Goal: Find specific page/section: Find specific page/section

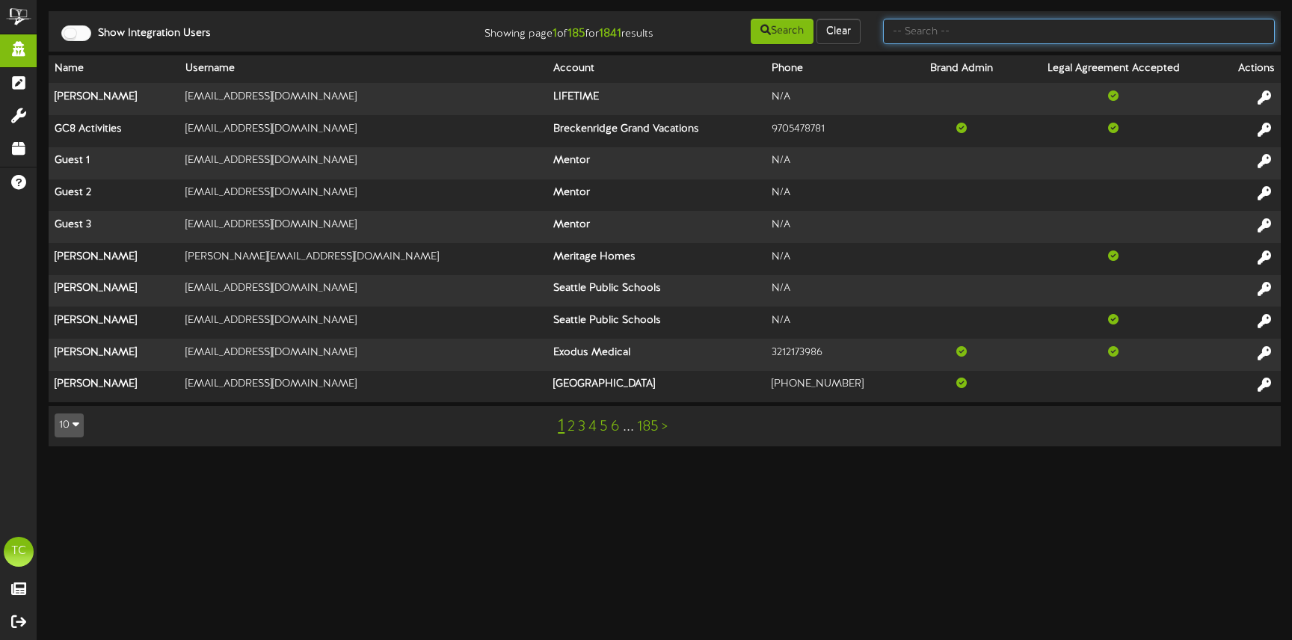
click at [958, 27] on input "text" at bounding box center [1079, 31] width 392 height 25
type input "lembo"
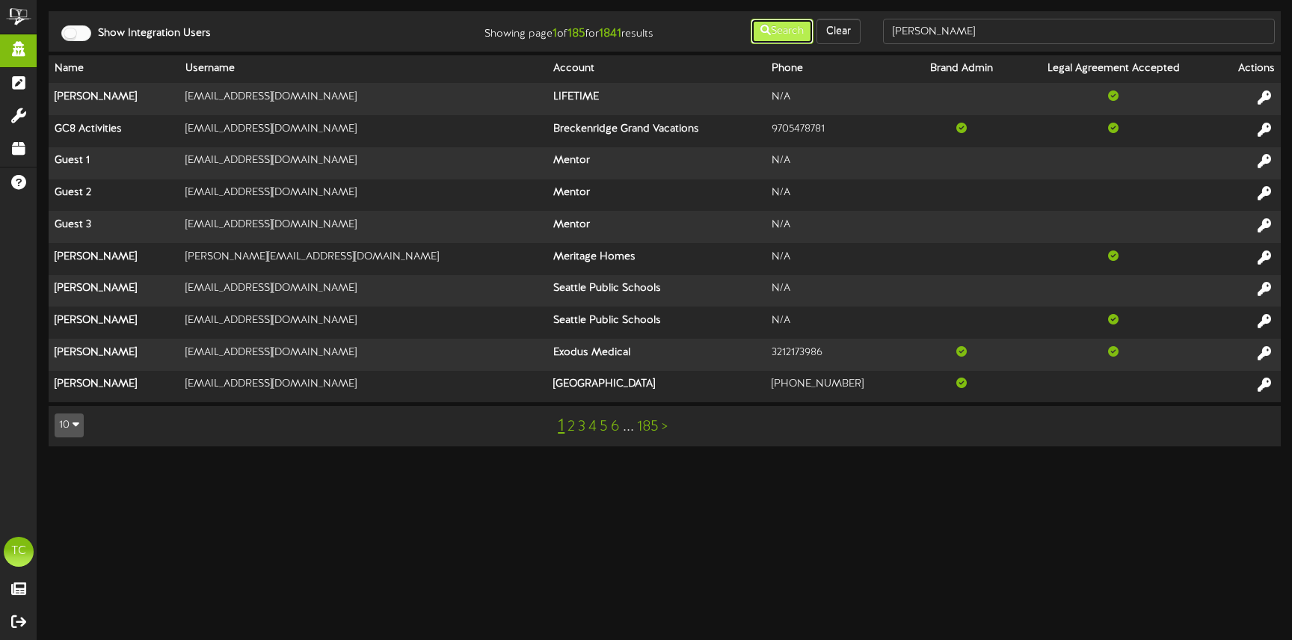
click at [795, 23] on button "Search" at bounding box center [782, 31] width 63 height 25
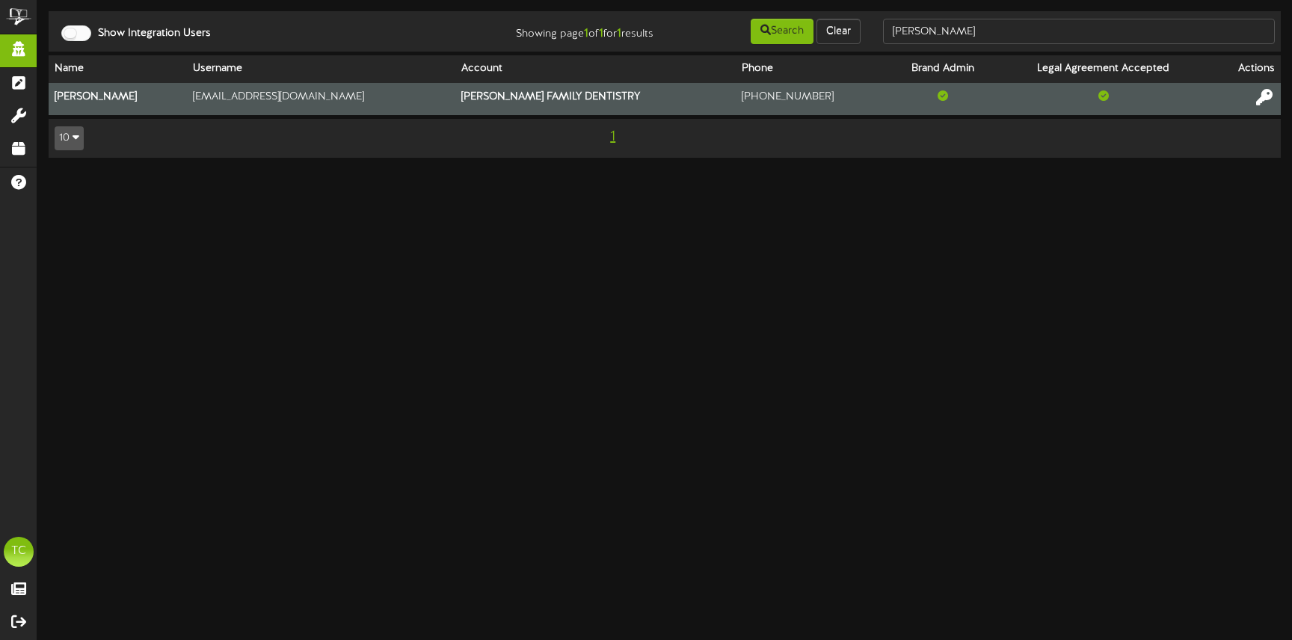
click at [1268, 93] on icon at bounding box center [1264, 97] width 16 height 16
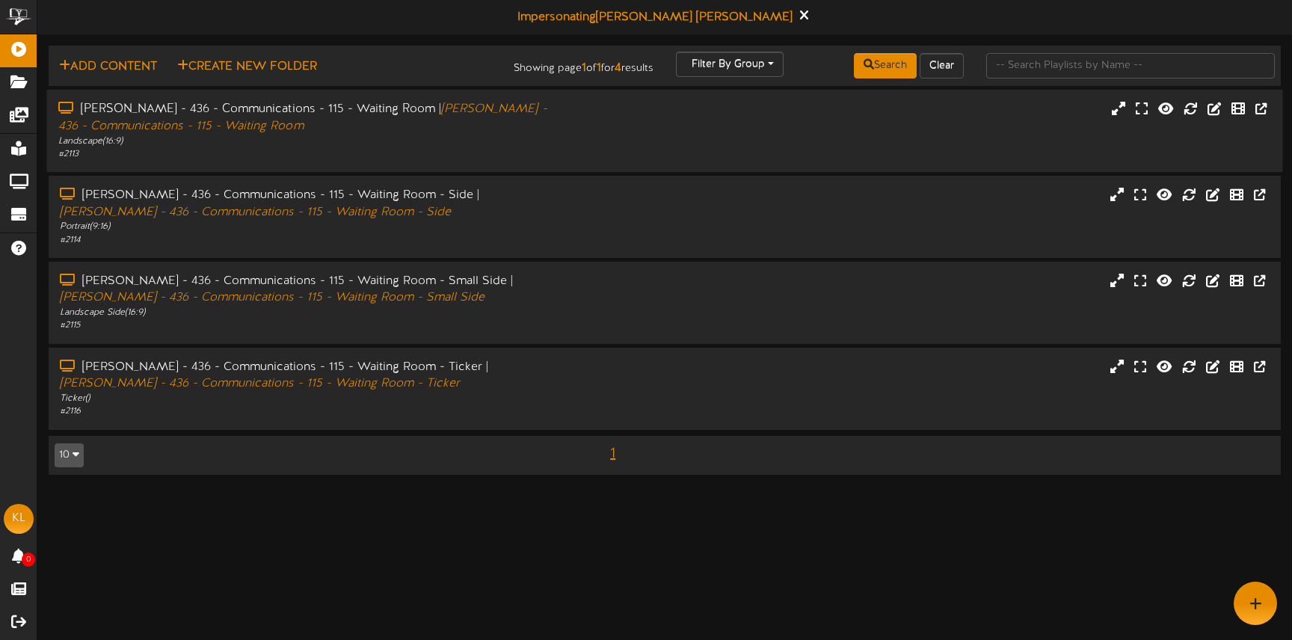
click at [627, 127] on div "[PERSON_NAME] - 436 - Communications - 115 - Waiting Room | [PERSON_NAME] - 436…" at bounding box center [665, 131] width 1236 height 60
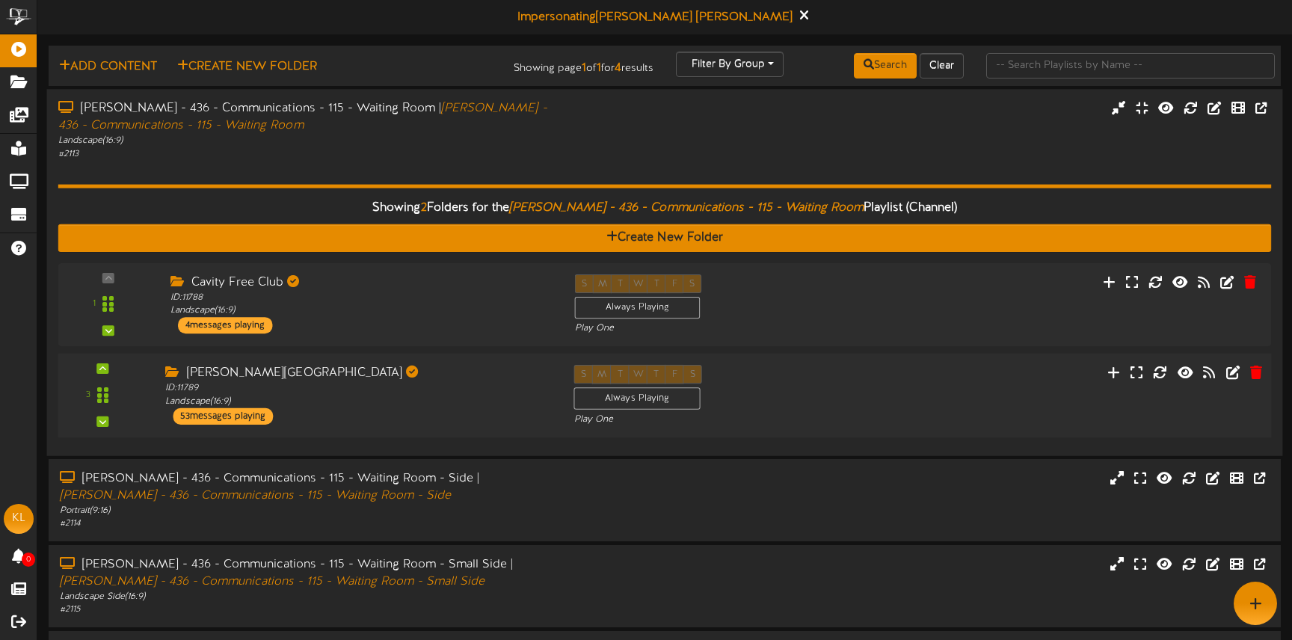
click at [390, 391] on div "ID: 11789 Landscape ( 16:9 )" at bounding box center [358, 395] width 386 height 26
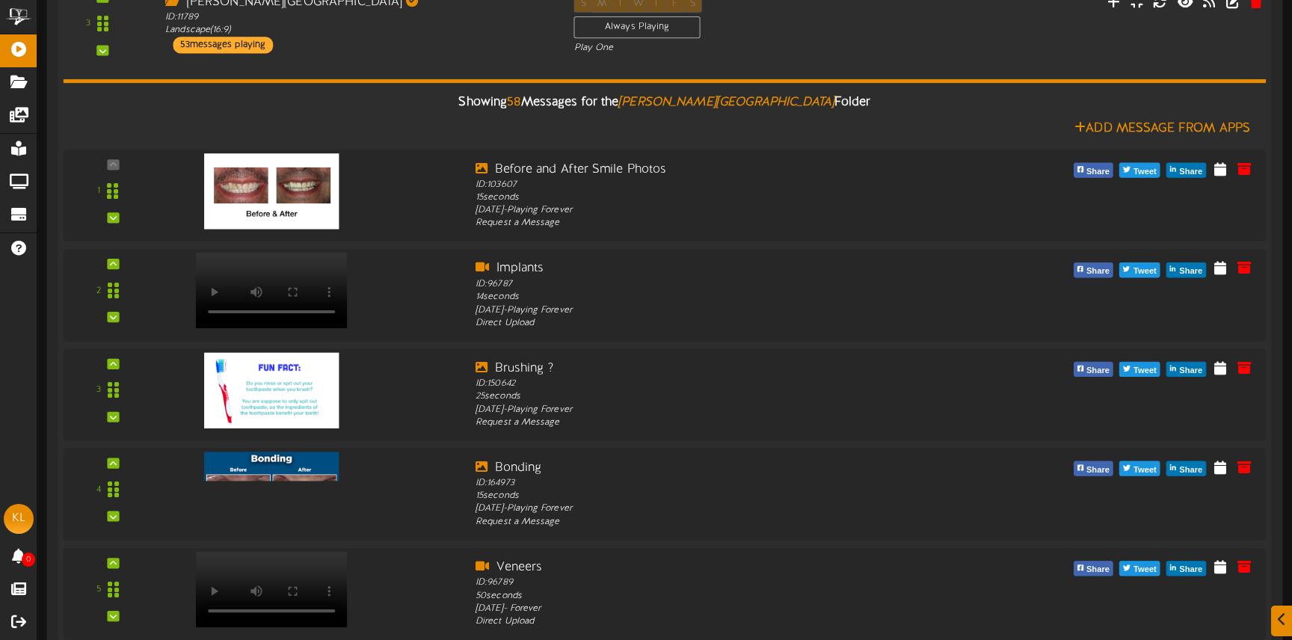
scroll to position [339, 0]
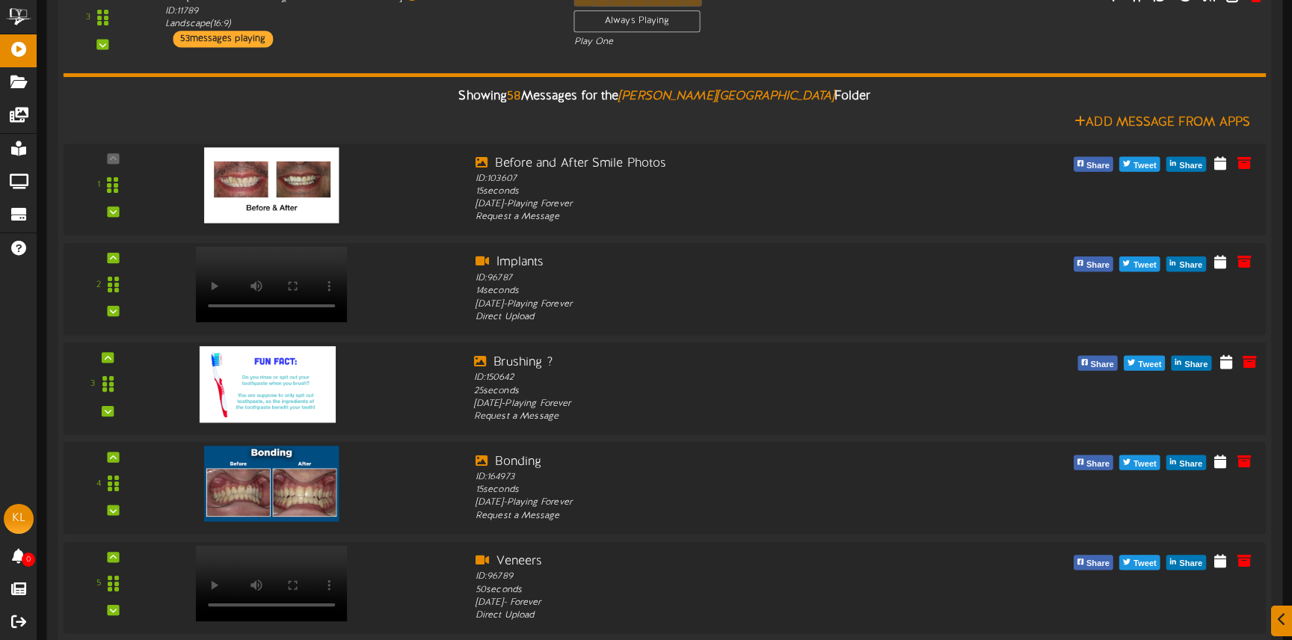
click at [312, 388] on img at bounding box center [268, 384] width 136 height 76
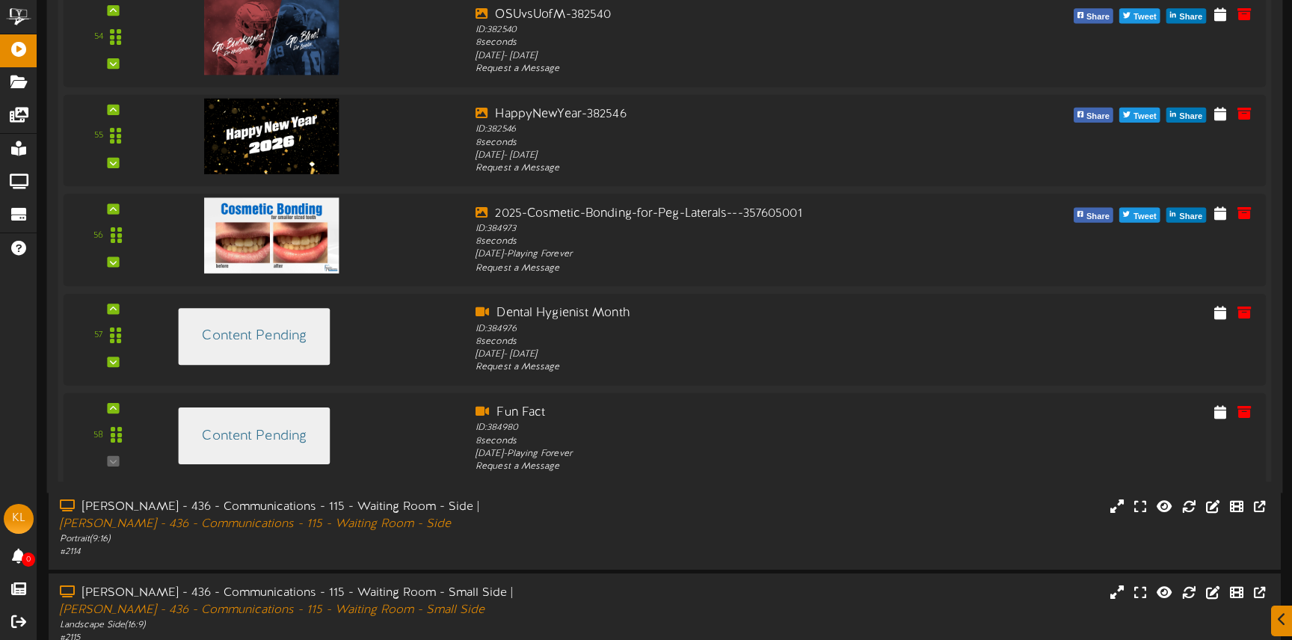
scroll to position [5766, 0]
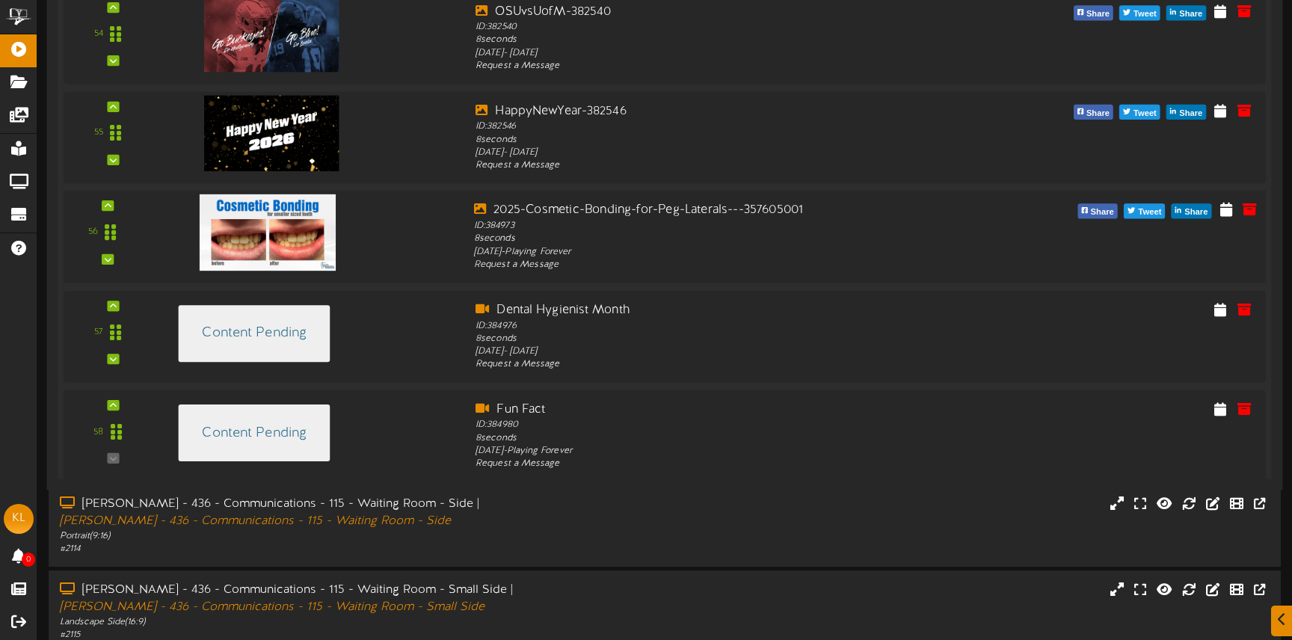
click at [324, 228] on img at bounding box center [268, 232] width 136 height 76
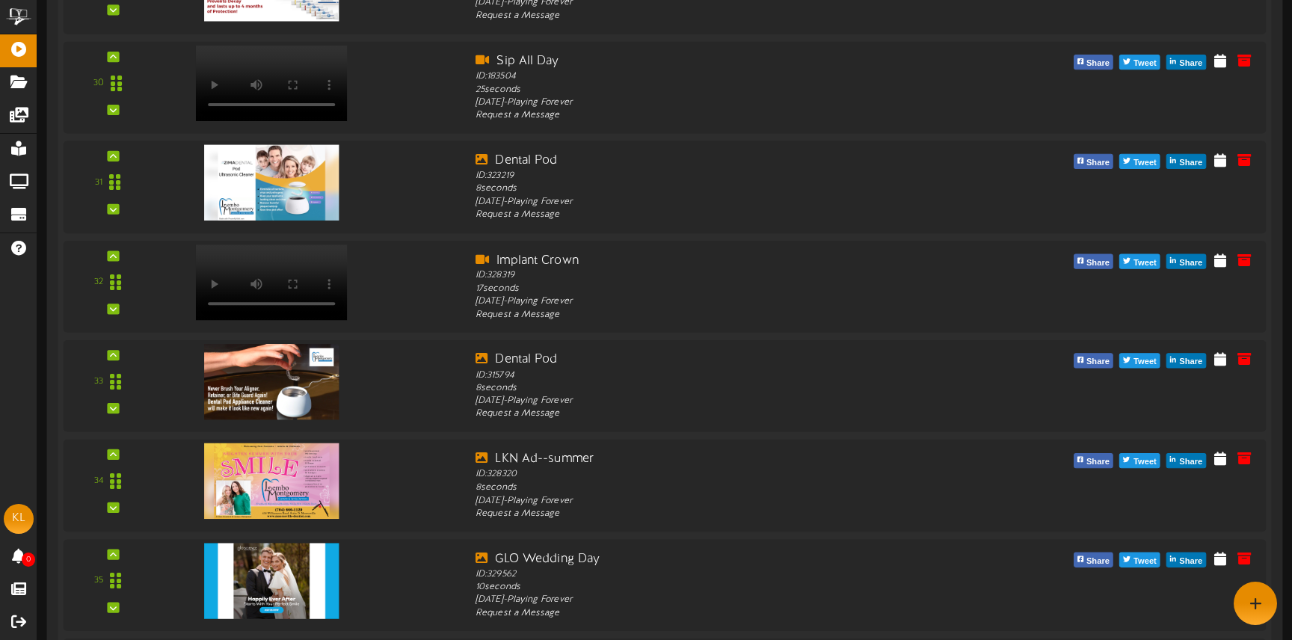
scroll to position [3287, 0]
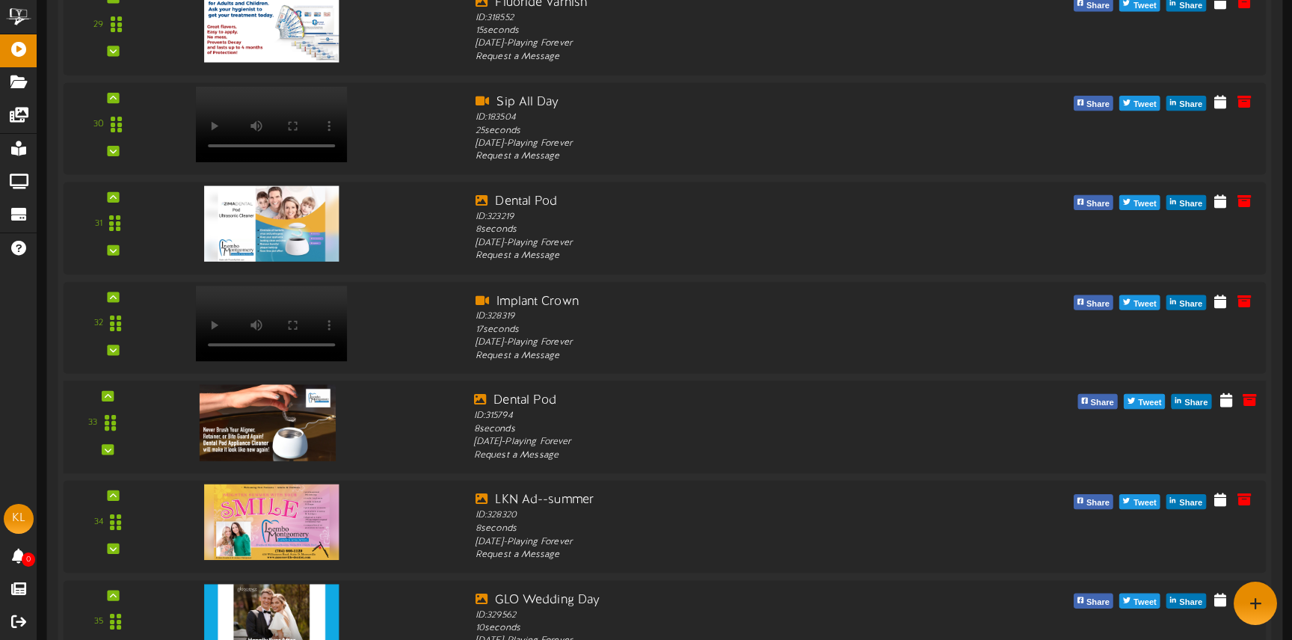
click at [291, 409] on img at bounding box center [268, 422] width 136 height 76
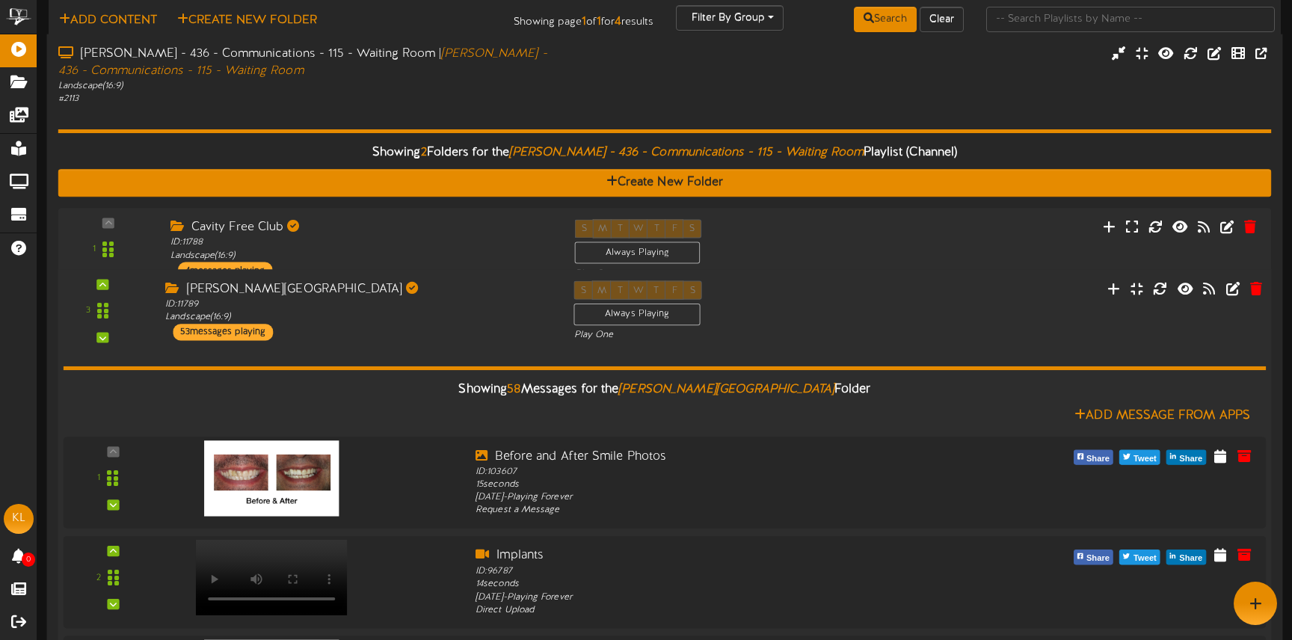
scroll to position [0, 0]
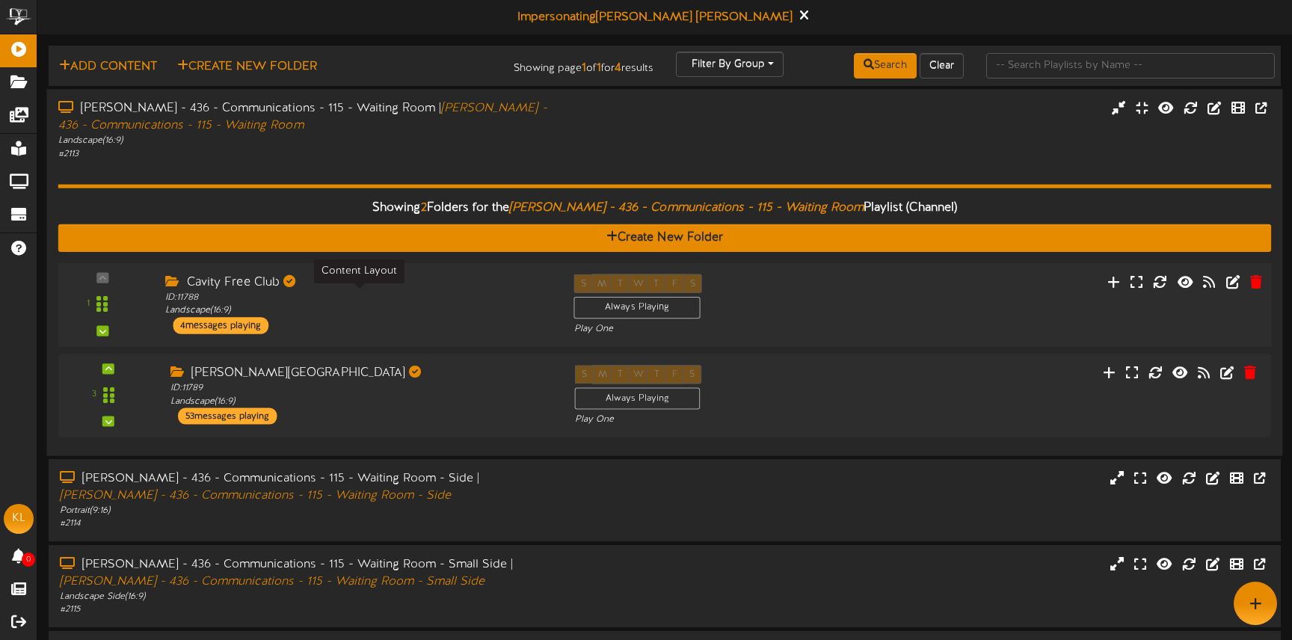
click at [391, 304] on div "ID: 11788 Landscape ( 16:9 )" at bounding box center [358, 304] width 386 height 26
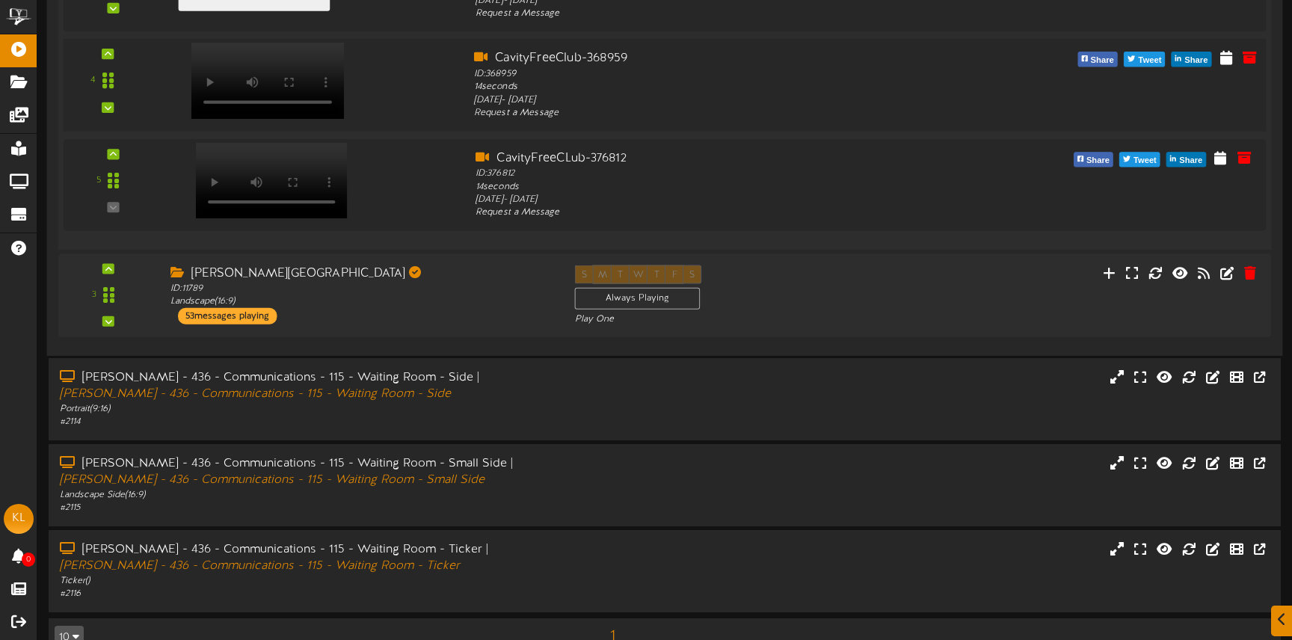
scroll to position [718, 0]
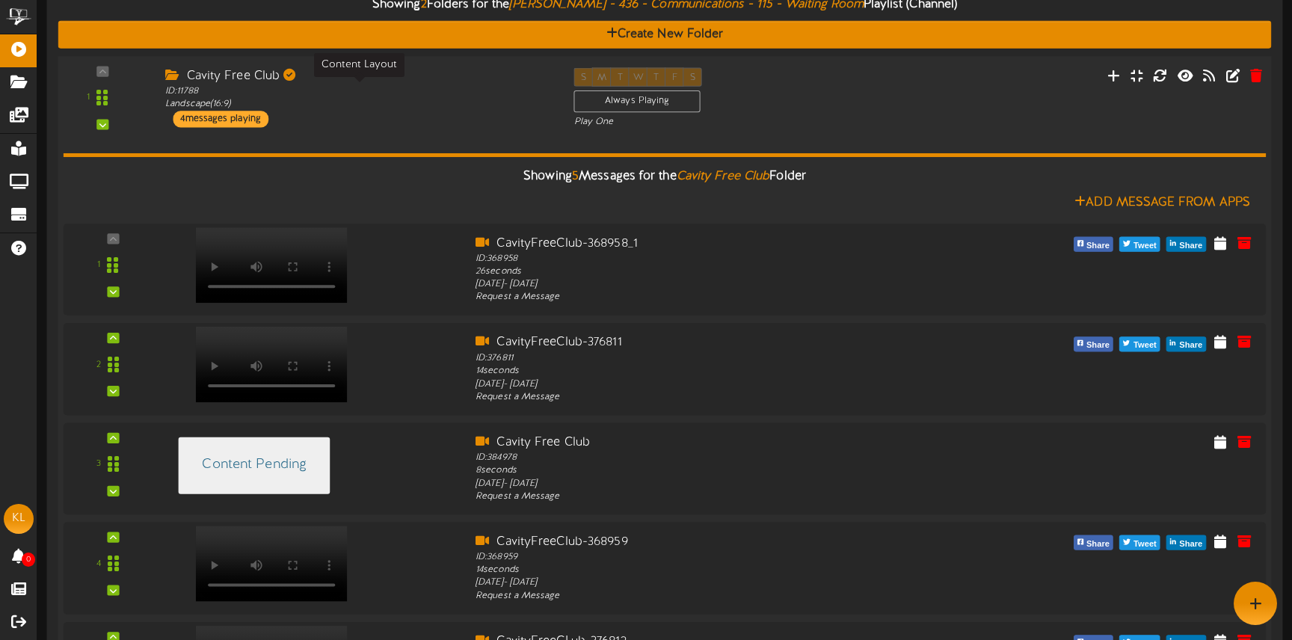
click at [356, 85] on div "ID: 11788 Landscape ( 16:9 )" at bounding box center [358, 97] width 386 height 26
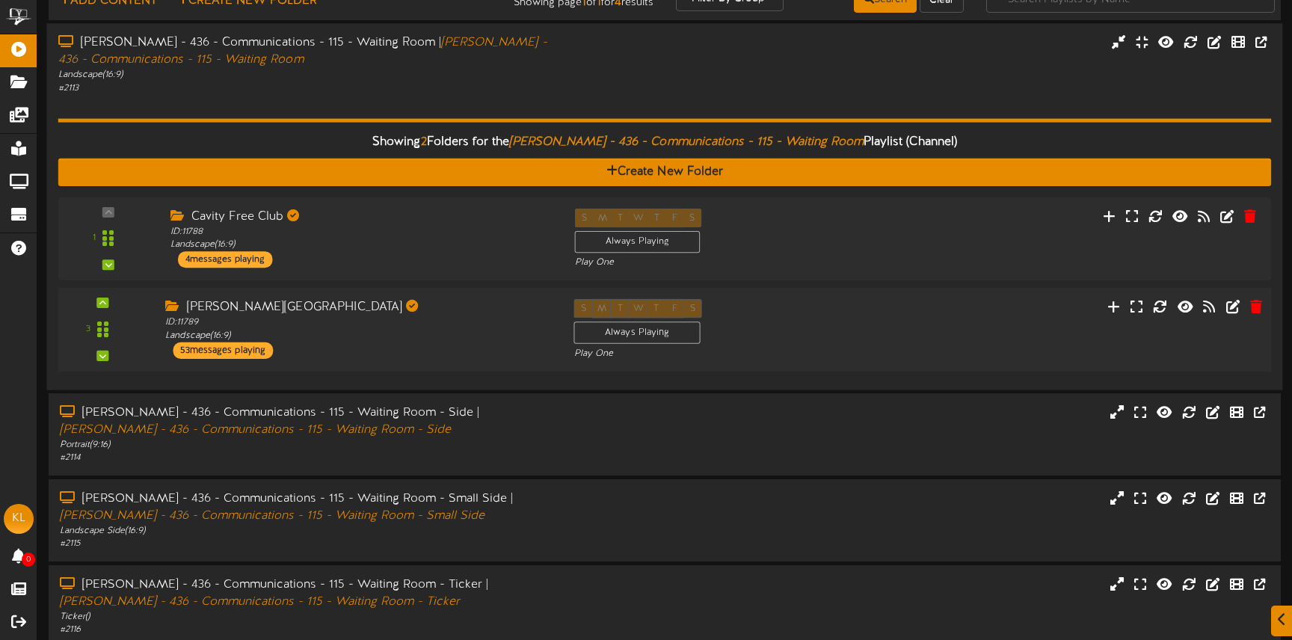
scroll to position [71, 0]
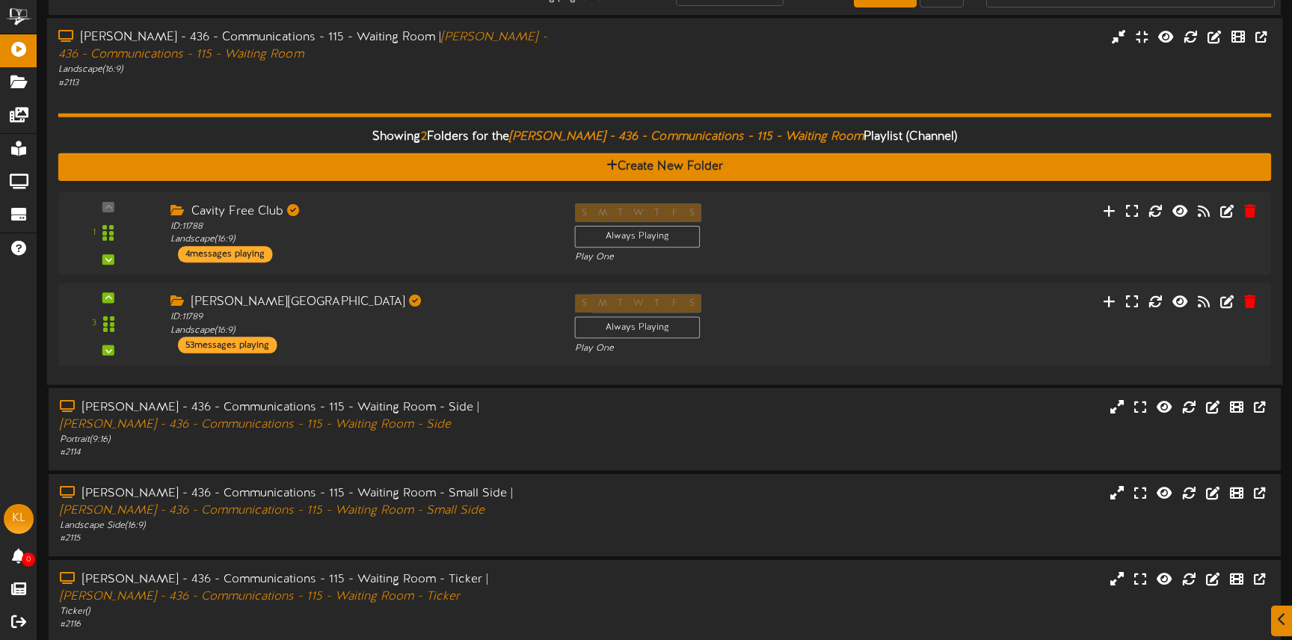
click at [487, 64] on div "Landscape ( 16:9 )" at bounding box center [304, 70] width 493 height 13
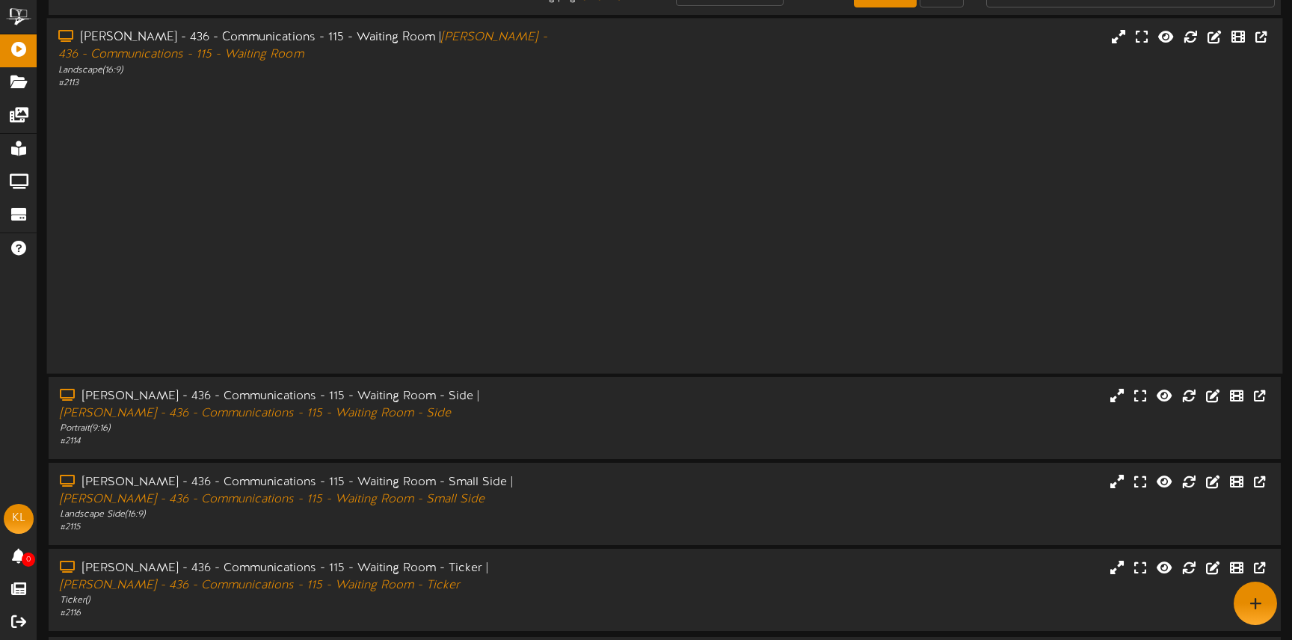
scroll to position [0, 0]
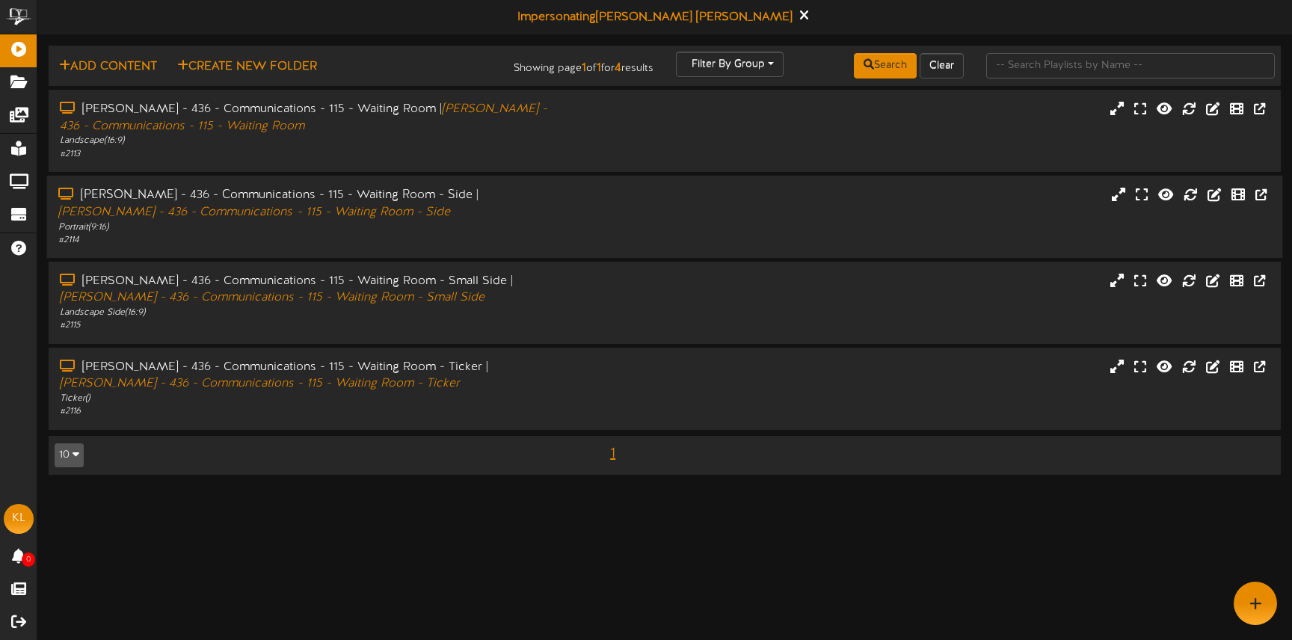
click at [508, 244] on div "# 2114" at bounding box center [304, 240] width 493 height 13
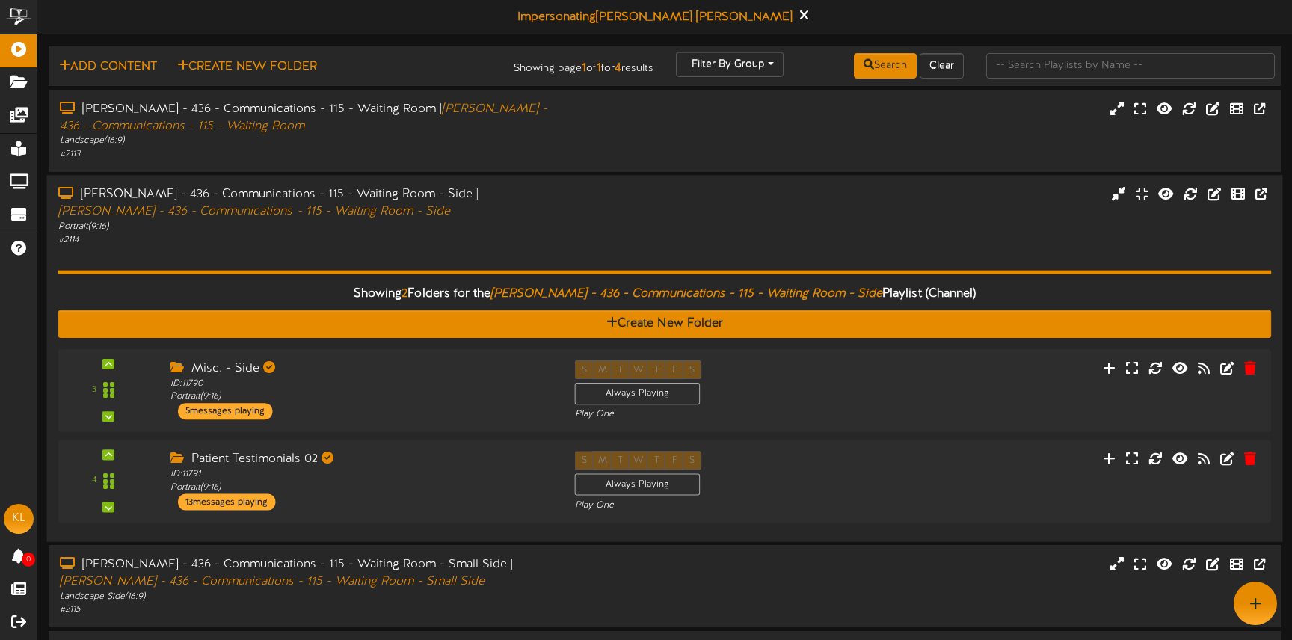
click at [508, 244] on div "# 2114" at bounding box center [304, 239] width 493 height 13
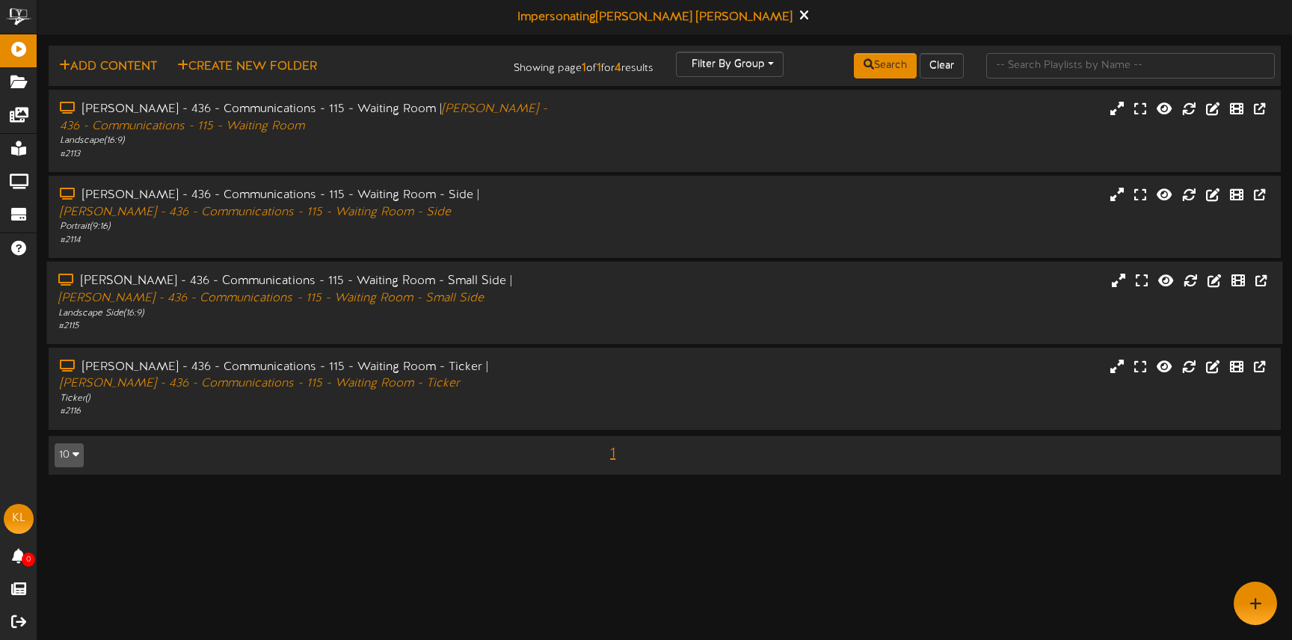
click at [522, 320] on div "# 2115" at bounding box center [304, 326] width 493 height 13
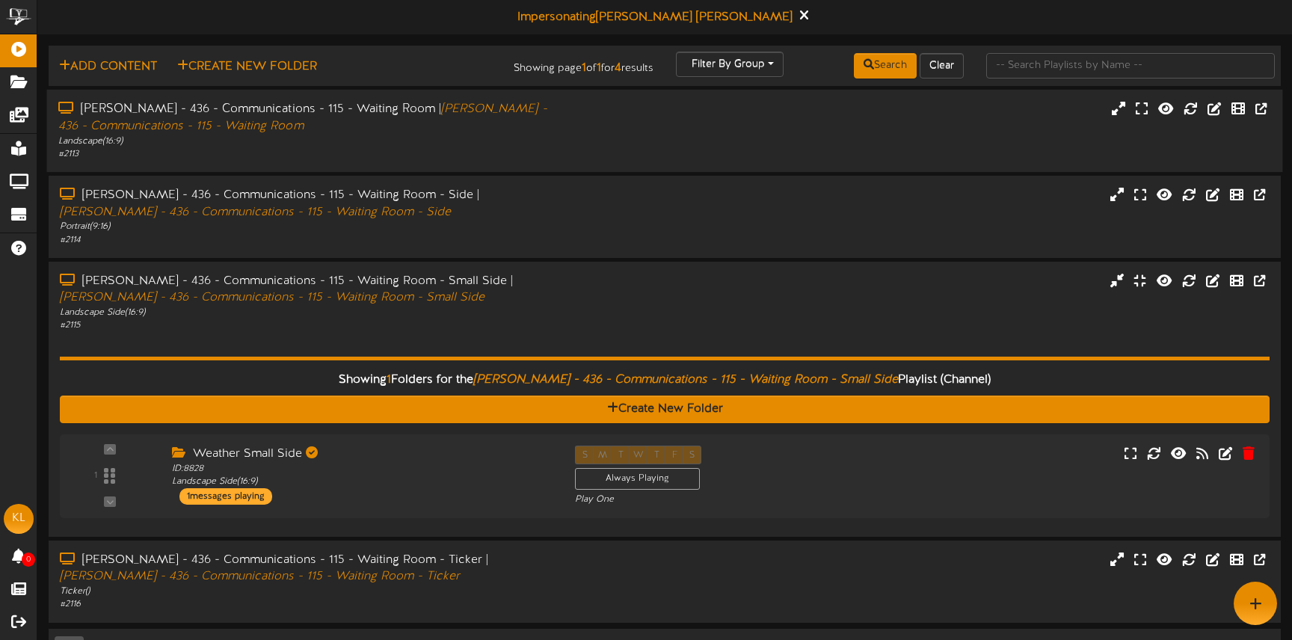
click at [526, 132] on div "[PERSON_NAME] - 436 - Communications - 115 - Waiting Room | [PERSON_NAME] - 436…" at bounding box center [304, 118] width 493 height 34
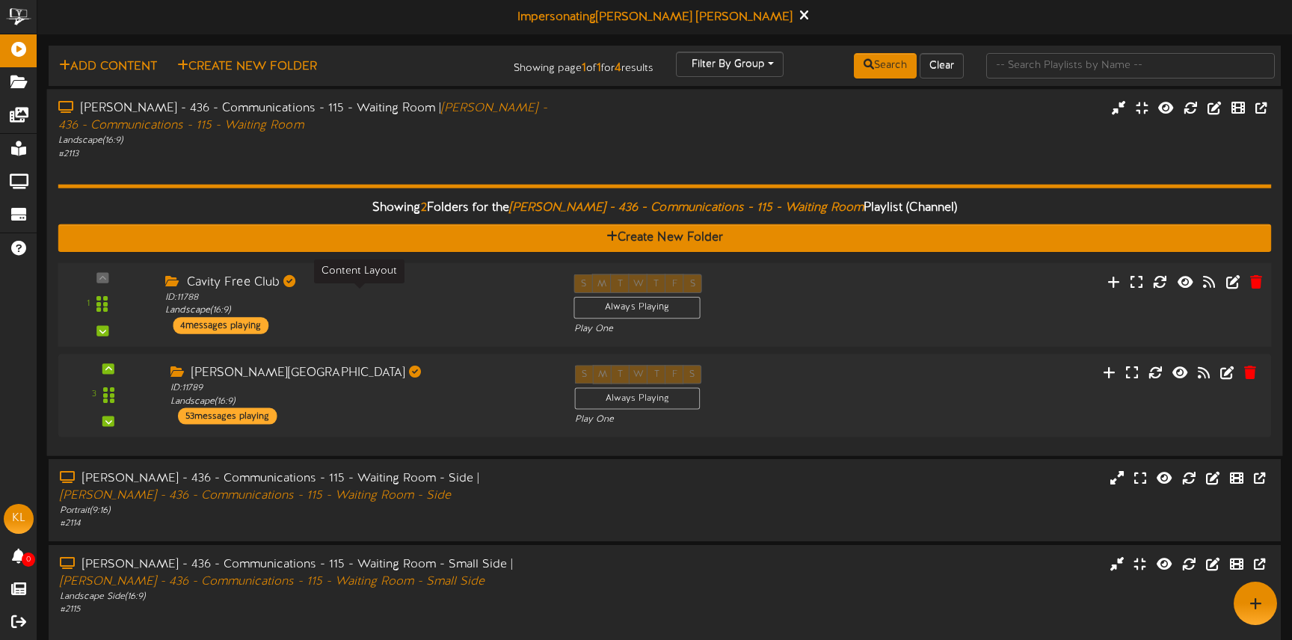
click at [296, 301] on div "ID: 11788 Landscape ( 16:9 )" at bounding box center [358, 304] width 386 height 26
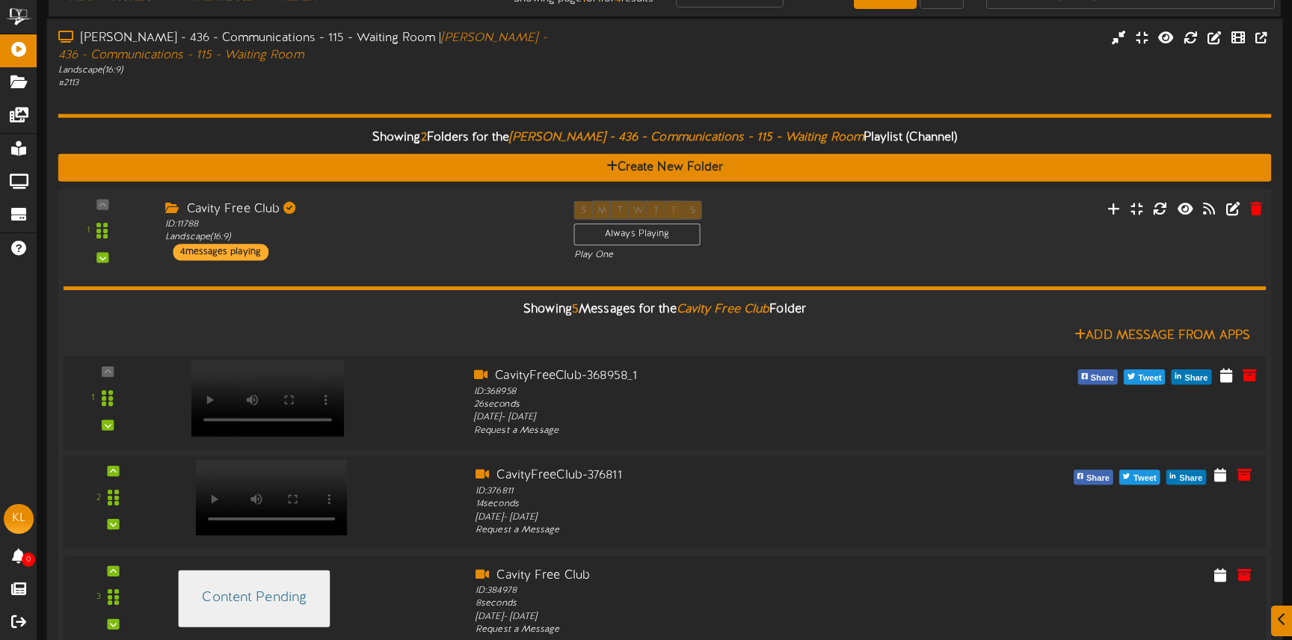
scroll to position [82, 0]
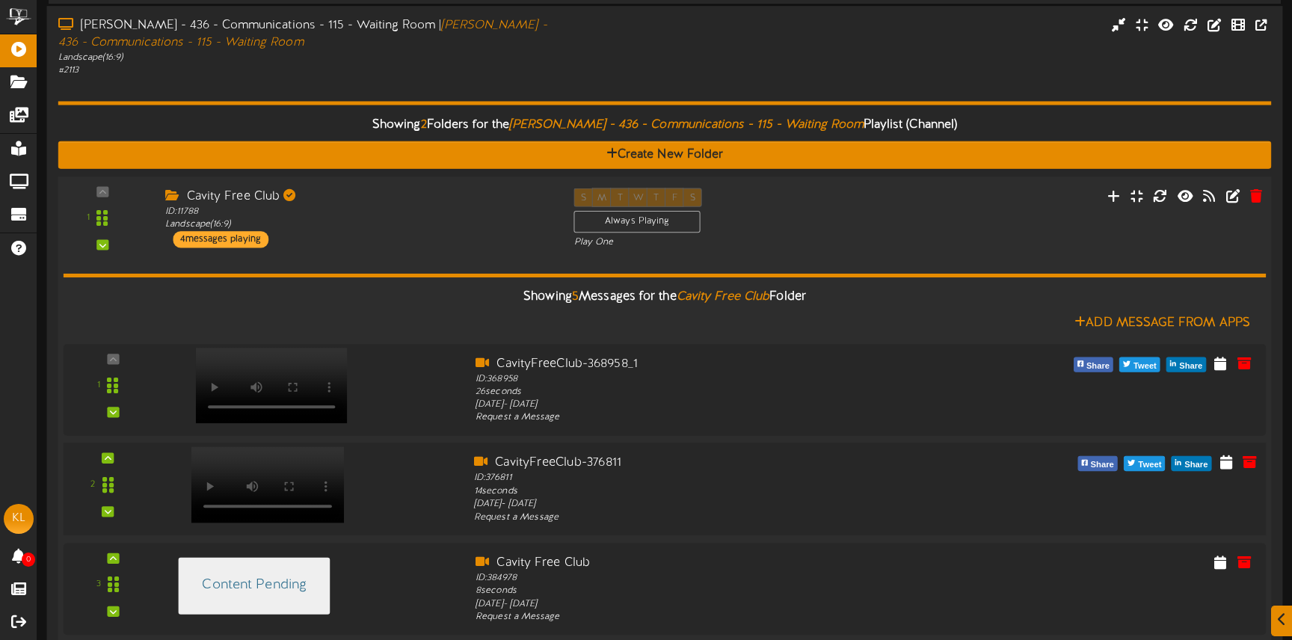
click at [353, 481] on div at bounding box center [267, 469] width 176 height 76
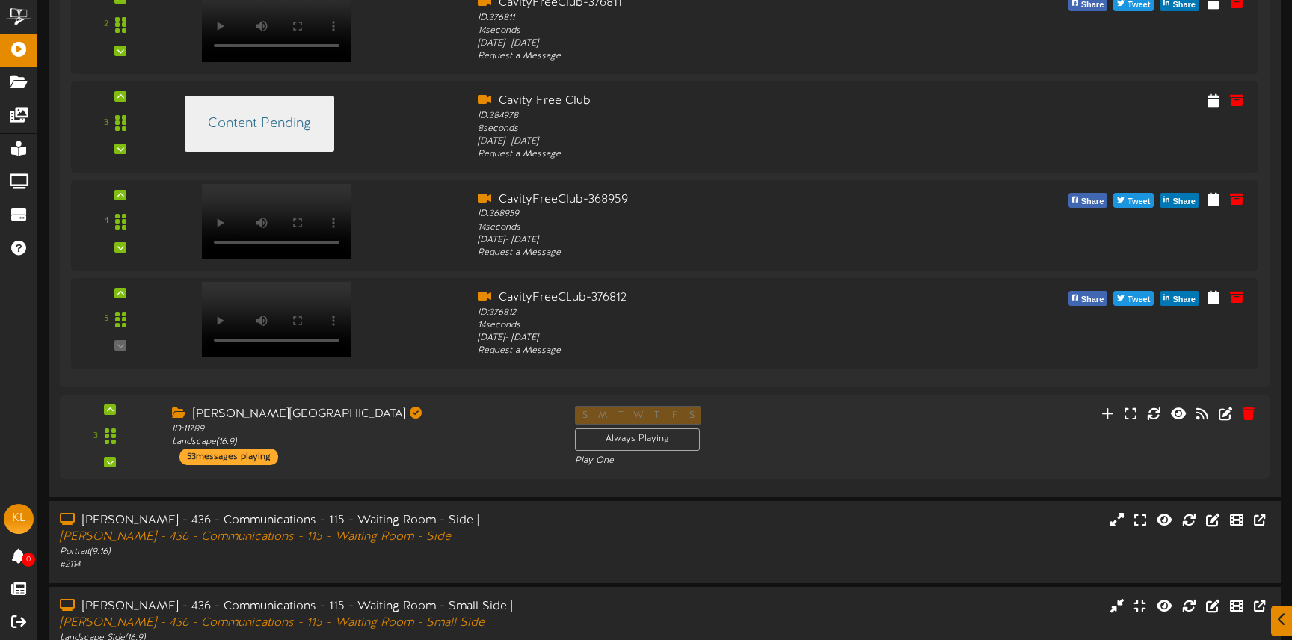
scroll to position [544, 0]
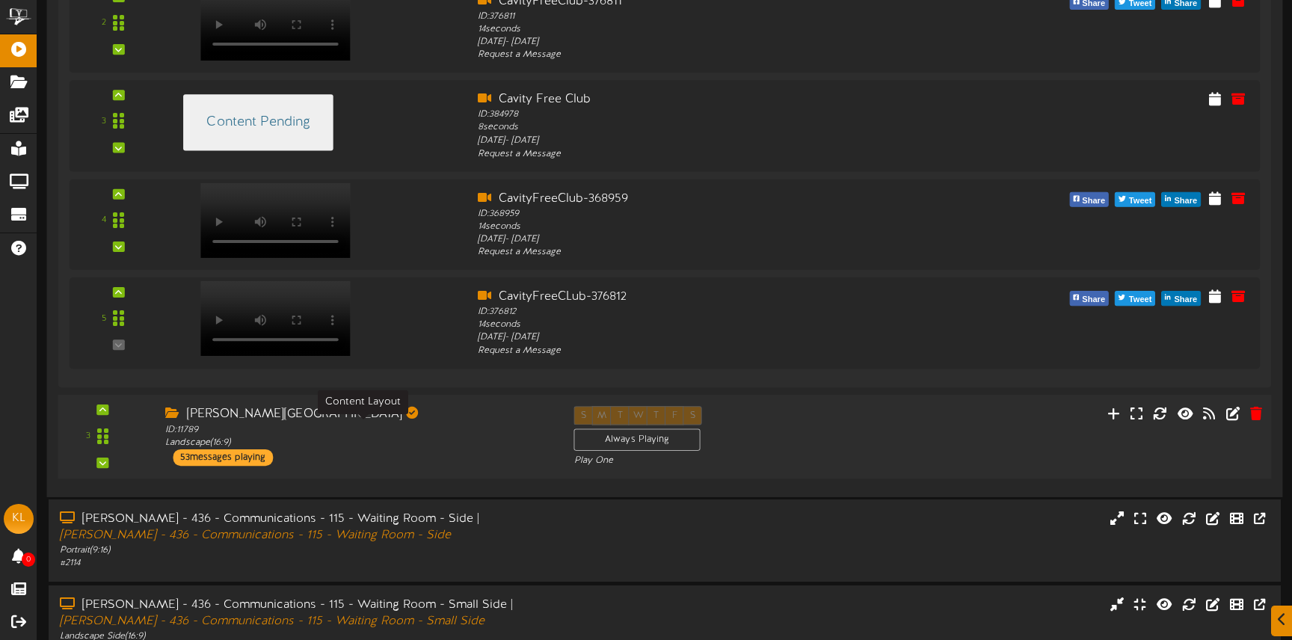
click at [427, 441] on div "ID: 11789 Landscape ( 16:9 )" at bounding box center [358, 436] width 386 height 26
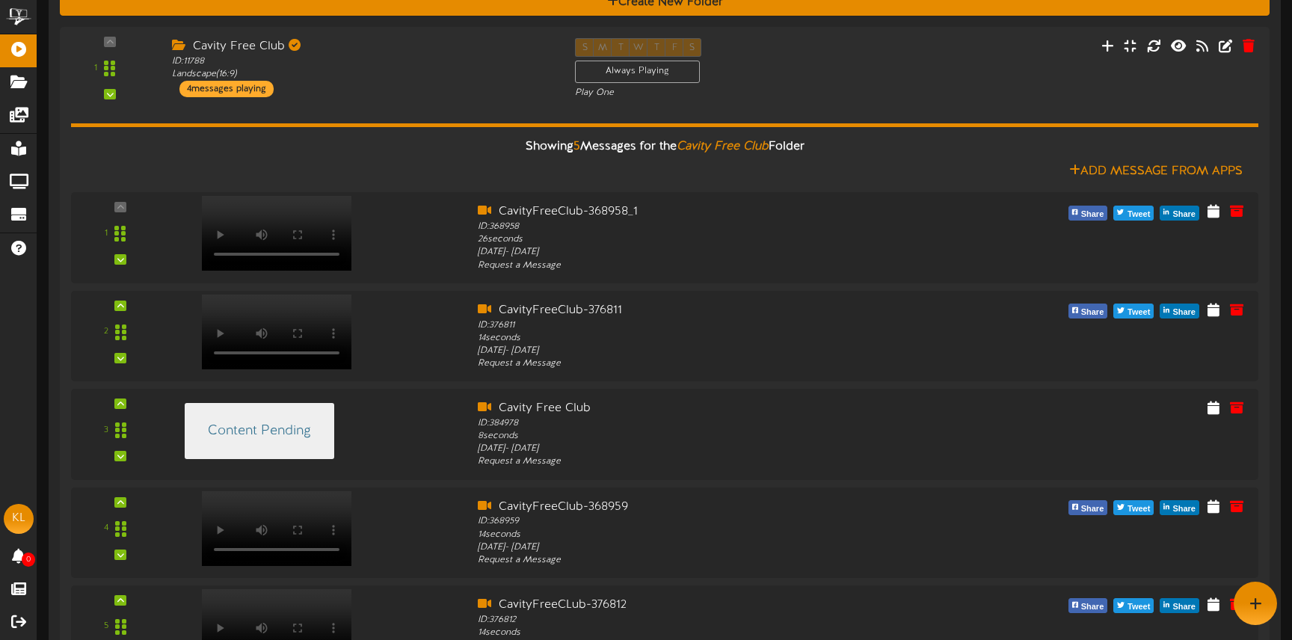
scroll to position [0, 0]
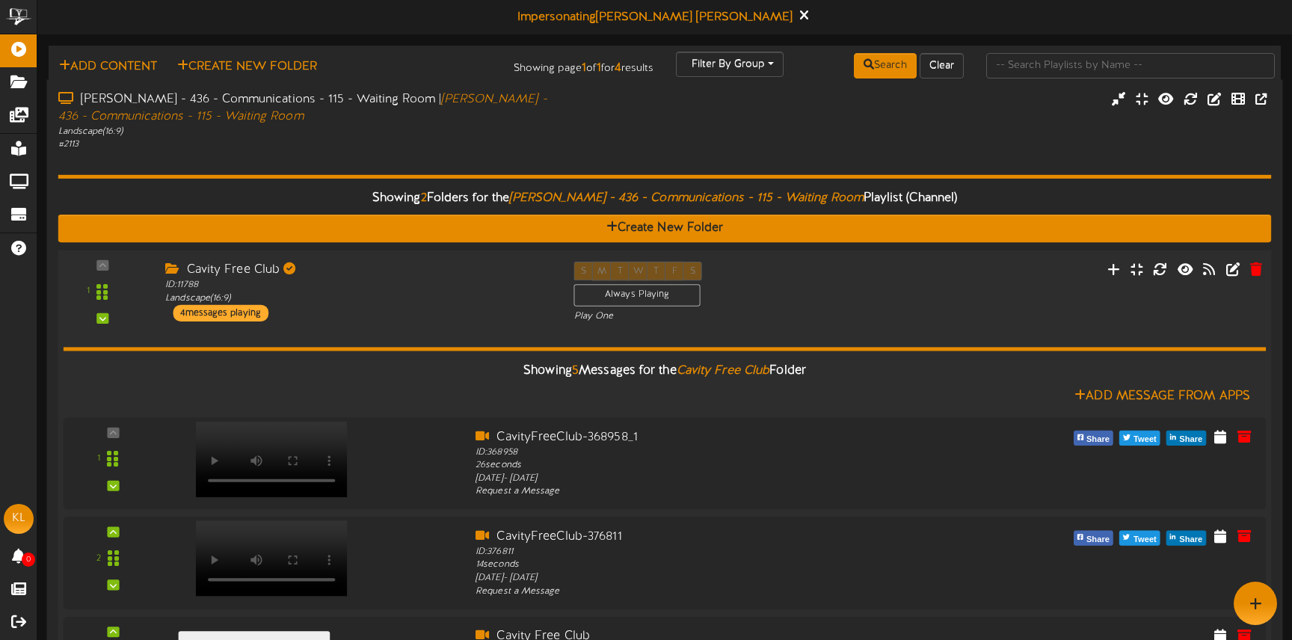
click at [390, 315] on div "Cavity Free Club ID: 11788 Landscape ( 16:9 ) 4 messages playing" at bounding box center [358, 291] width 408 height 60
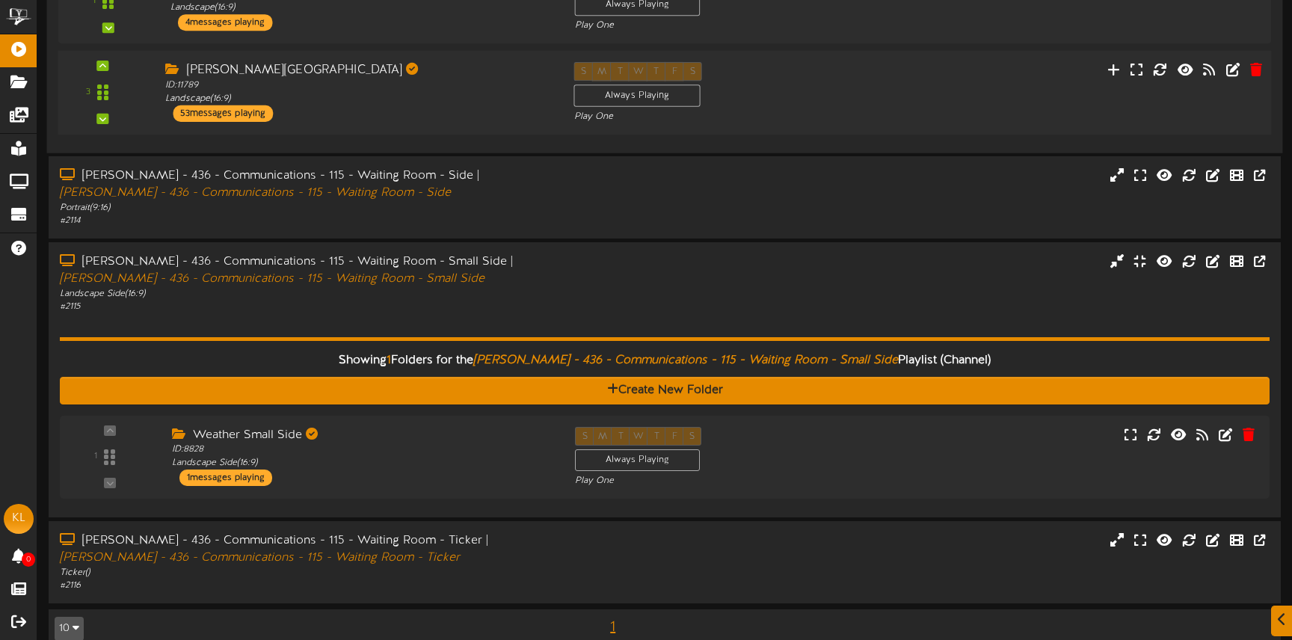
scroll to position [326, 0]
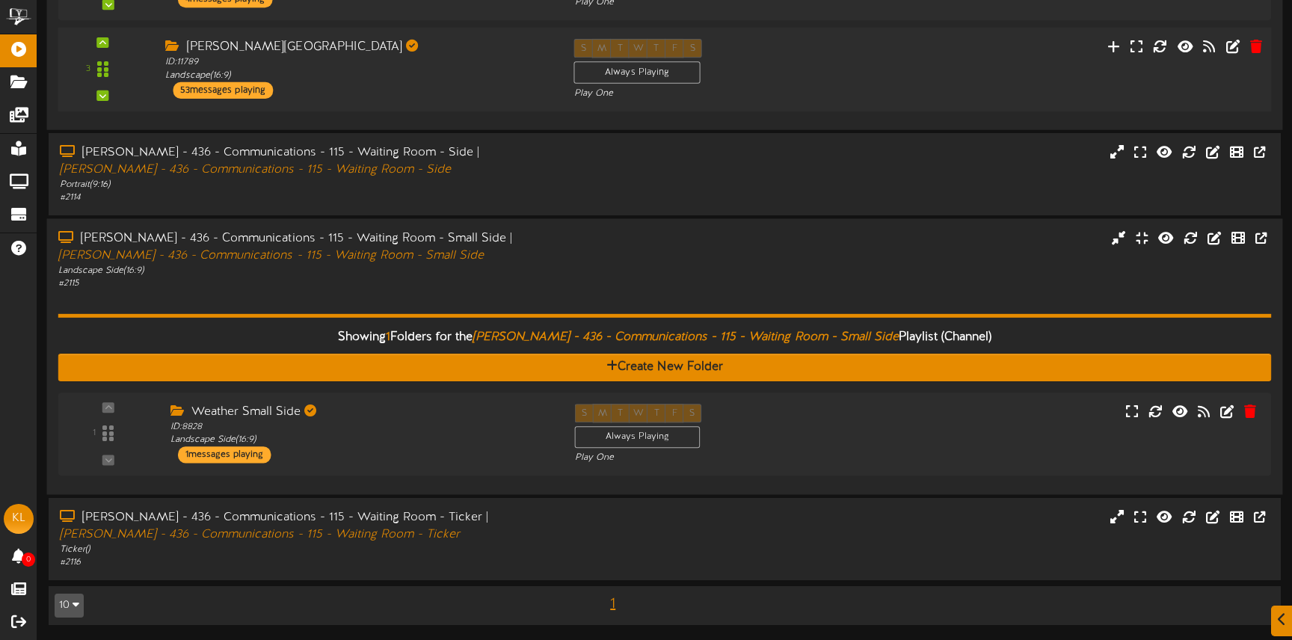
click at [614, 259] on div "[PERSON_NAME] - 436 - Communications - 115 - Waiting Room - Small Side | [PERSO…" at bounding box center [665, 260] width 1236 height 60
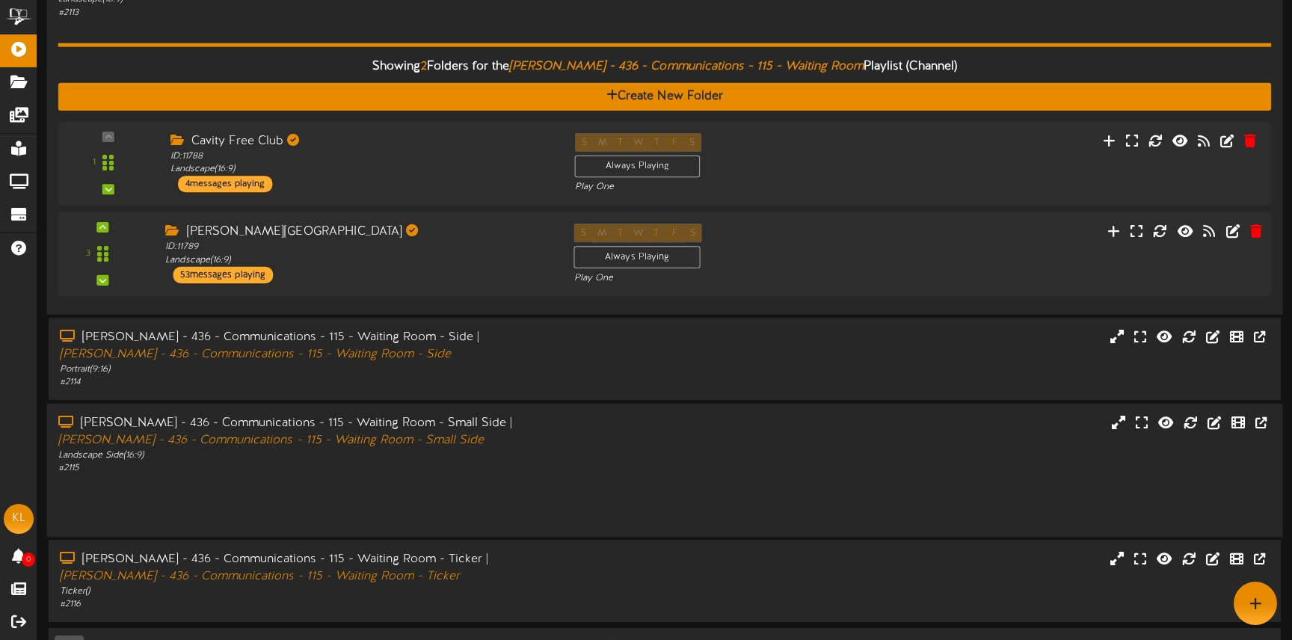
scroll to position [133, 0]
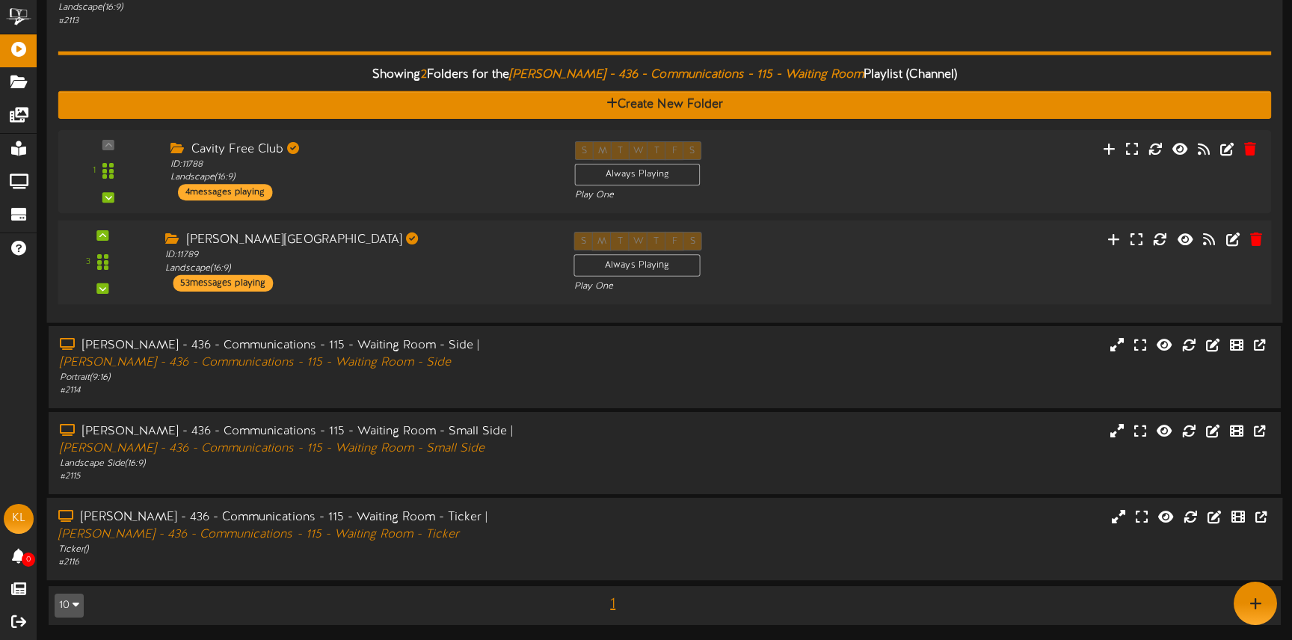
click at [588, 553] on div "[PERSON_NAME] - 436 - Communications - 115 - Waiting Room - Ticker | [PERSON_NA…" at bounding box center [665, 539] width 1236 height 60
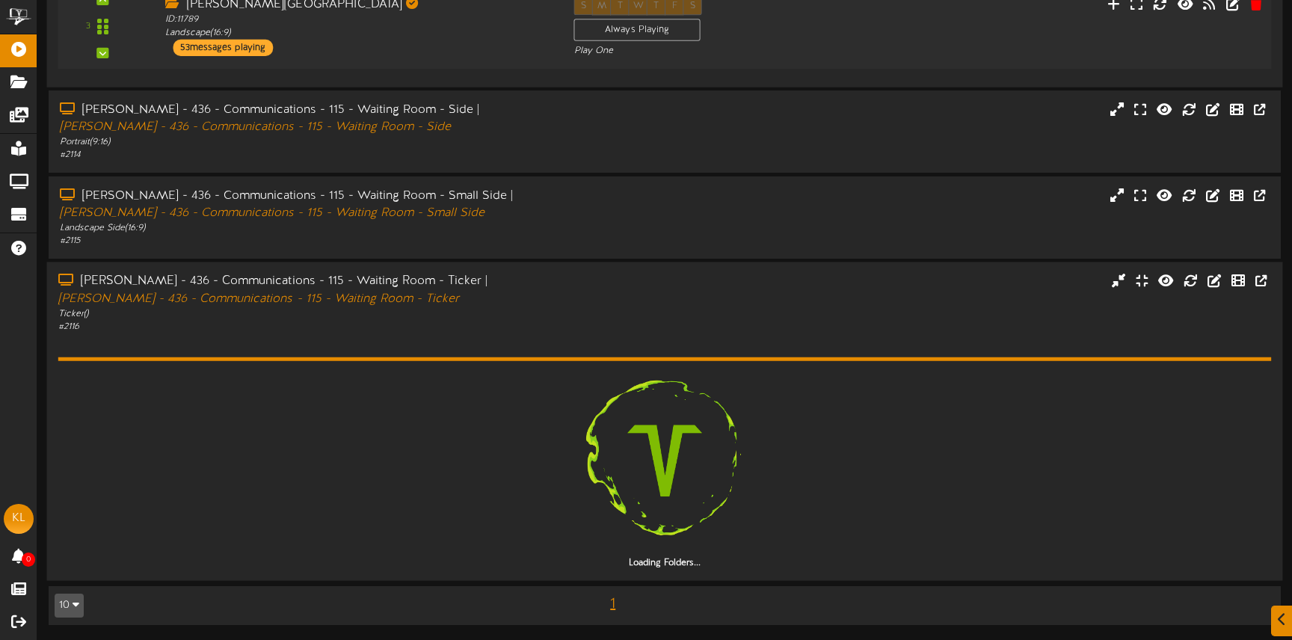
scroll to position [287, 0]
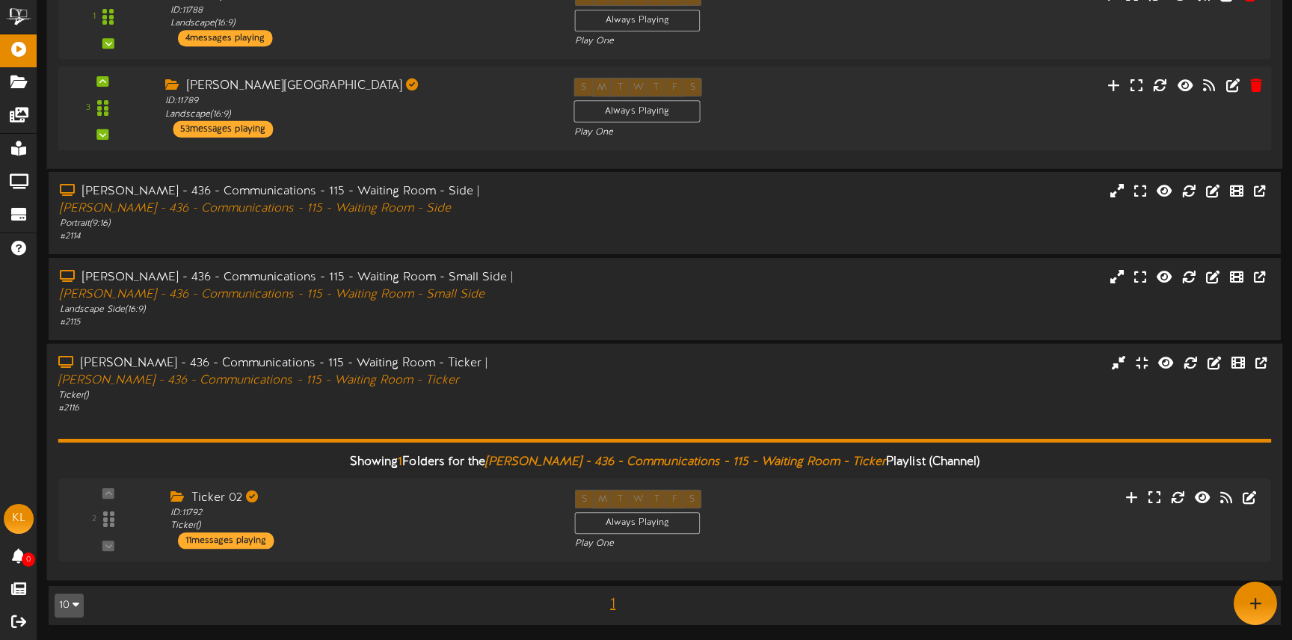
click at [570, 370] on div "[PERSON_NAME] - 436 - Communications - 115 - Waiting Room - Ticker | [PERSON_NA…" at bounding box center [665, 384] width 1236 height 60
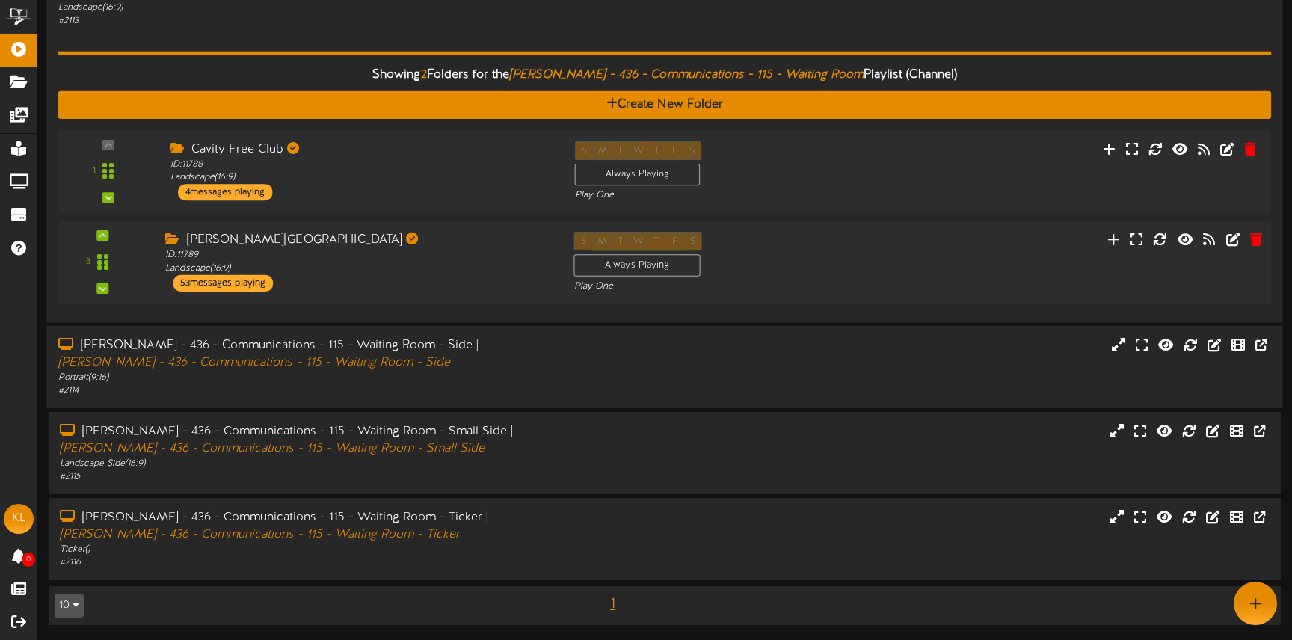
click at [568, 381] on div "[PERSON_NAME] - 436 - Communications - 115 - Waiting Room - Side | [PERSON_NAME…" at bounding box center [665, 367] width 1236 height 60
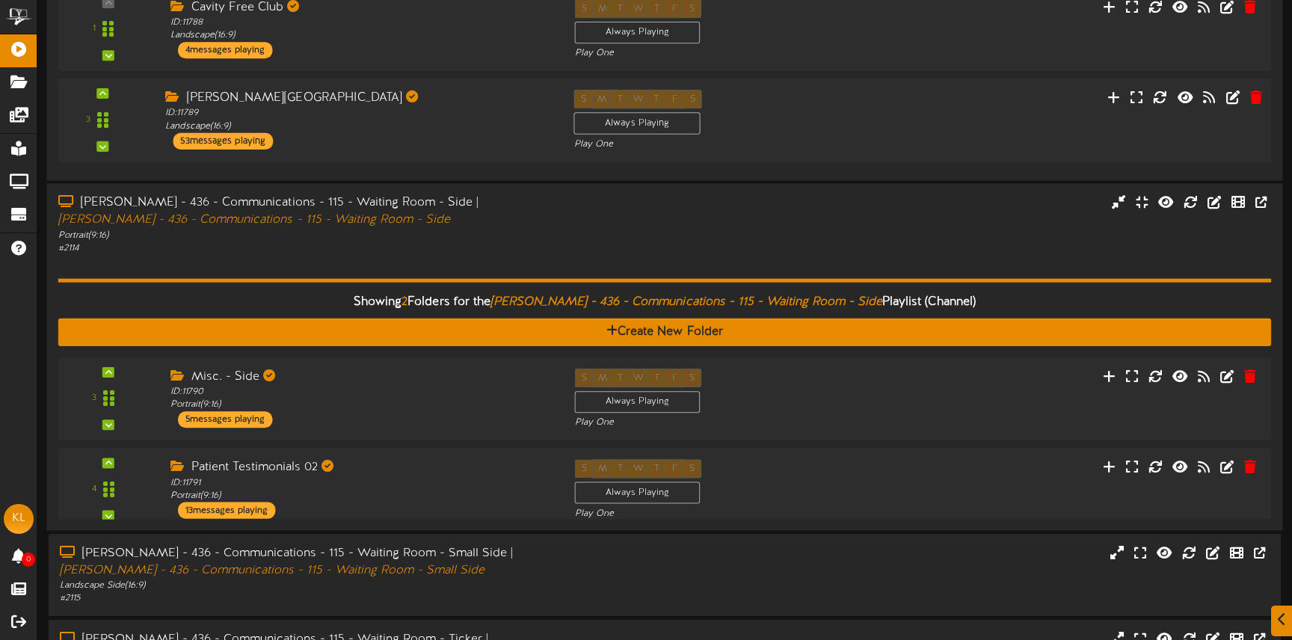
scroll to position [369, 0]
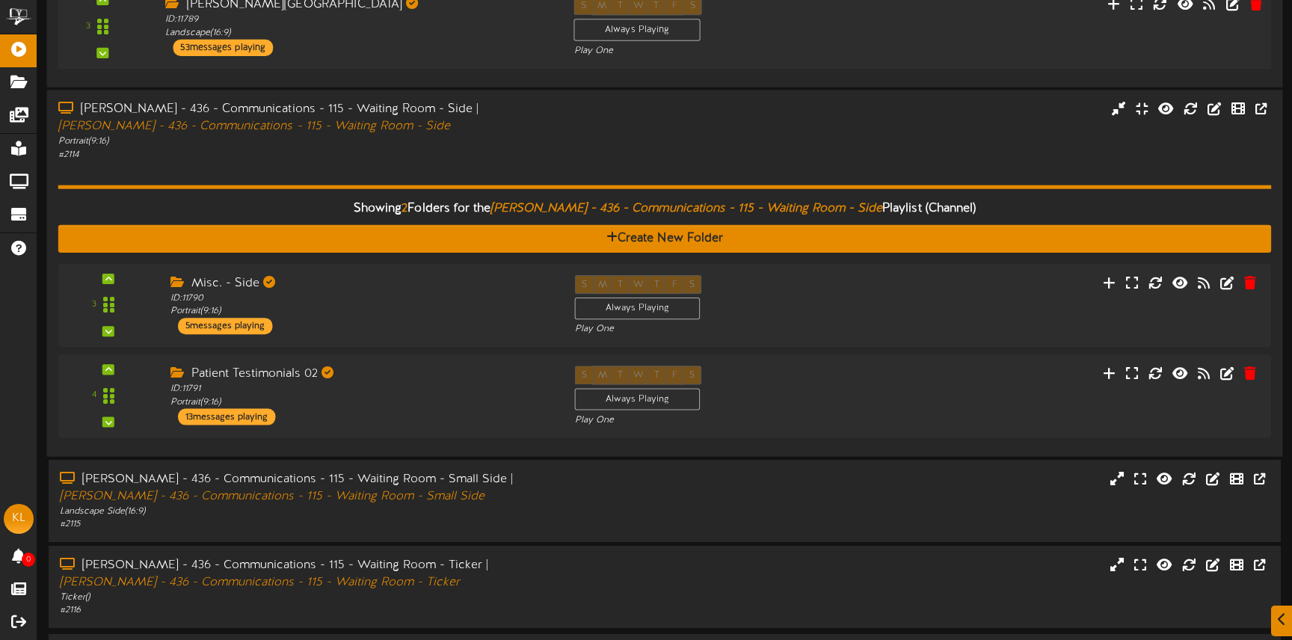
click at [547, 106] on div "[PERSON_NAME] - 436 - Communications - 115 - Waiting Room - Side | [PERSON_NAME…" at bounding box center [304, 118] width 493 height 34
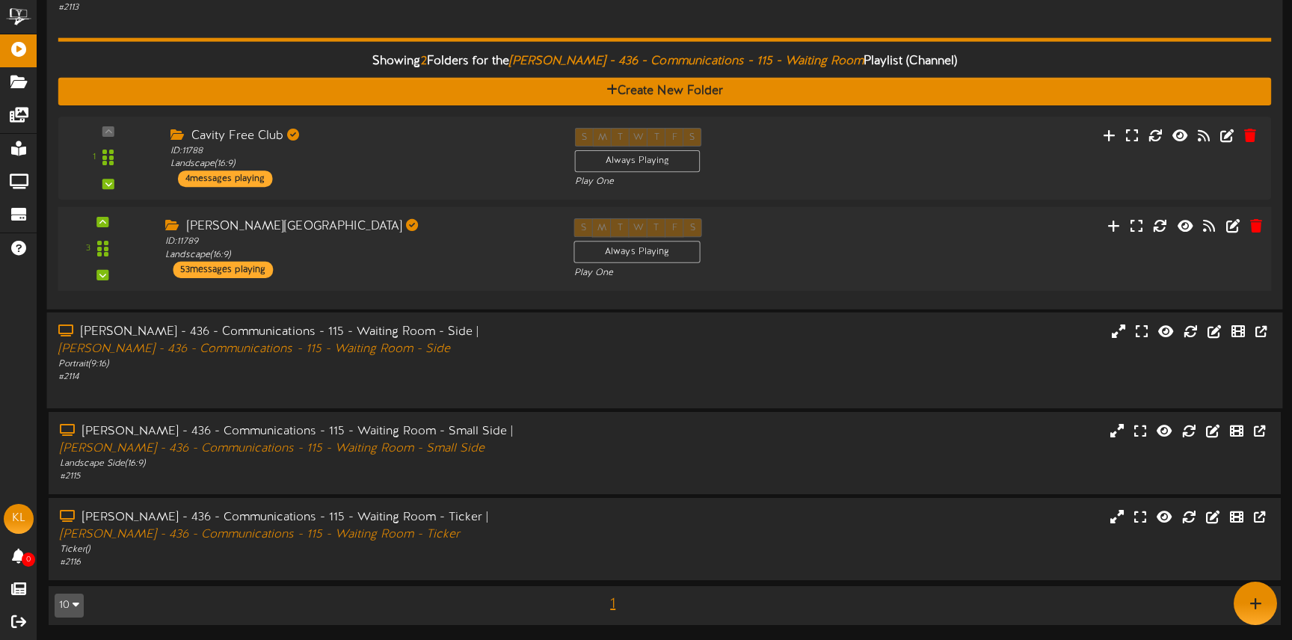
scroll to position [133, 0]
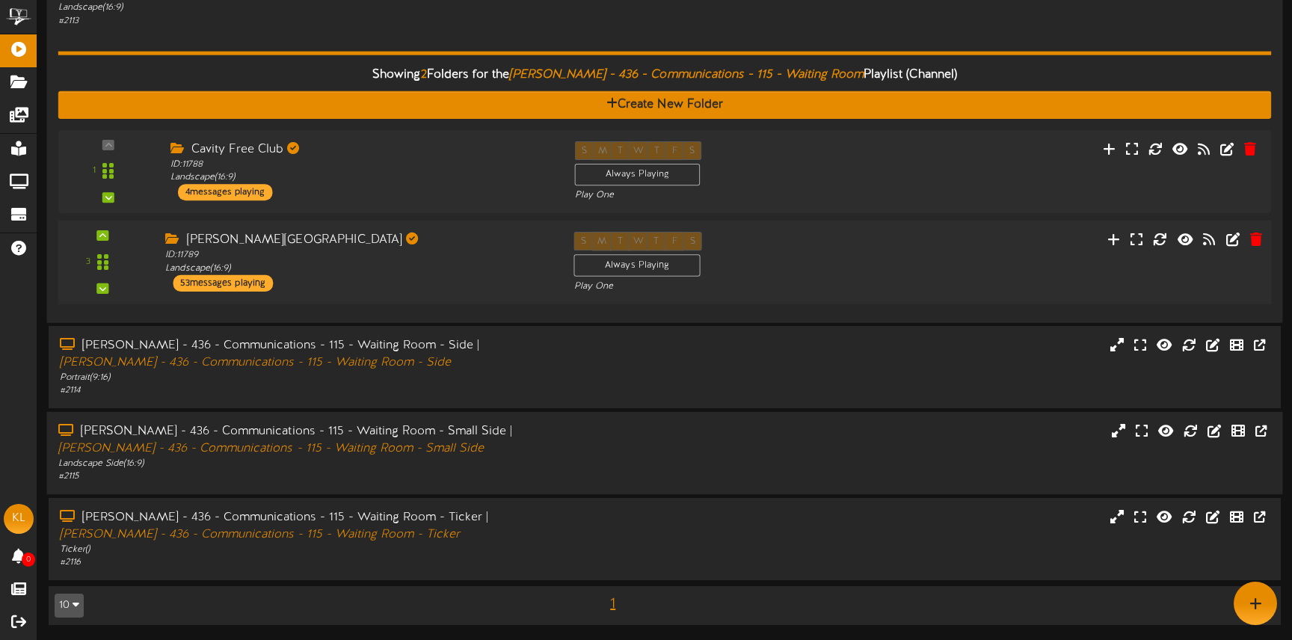
click at [573, 469] on div "[PERSON_NAME] - 436 - Communications - 115 - Waiting Room - Small Side | [PERSO…" at bounding box center [665, 453] width 1236 height 60
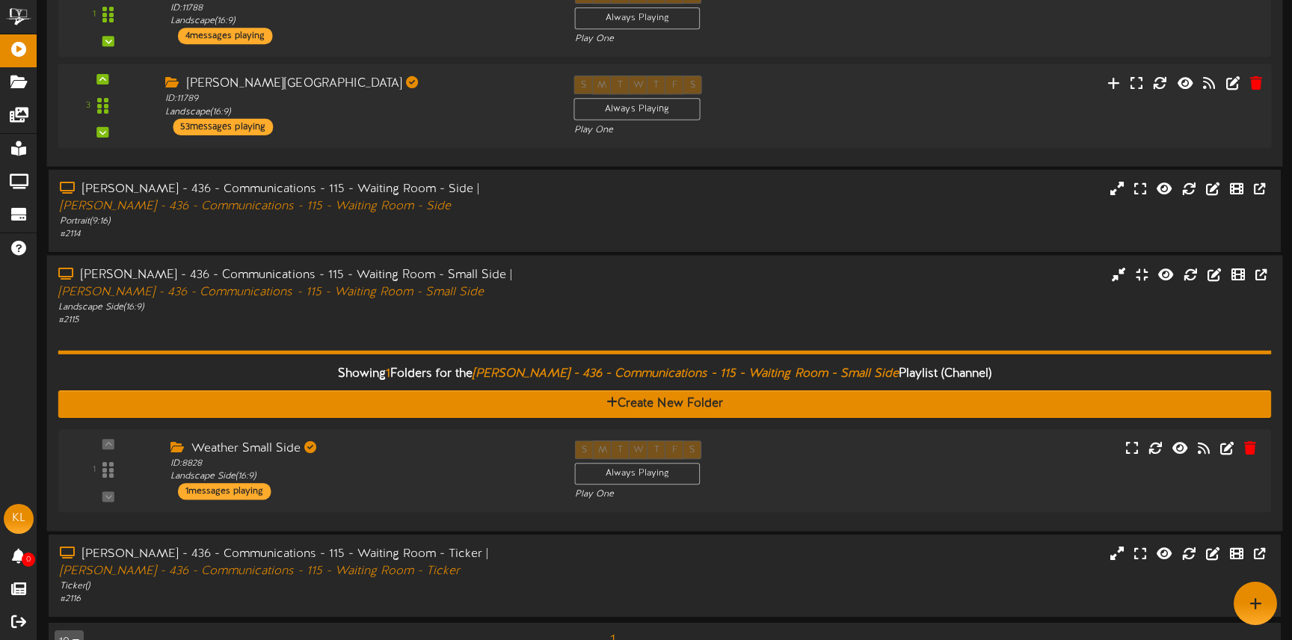
click at [606, 316] on div "[PERSON_NAME] - 436 - Communications - 115 - Waiting Room - Small Side | [PERSO…" at bounding box center [665, 296] width 1236 height 60
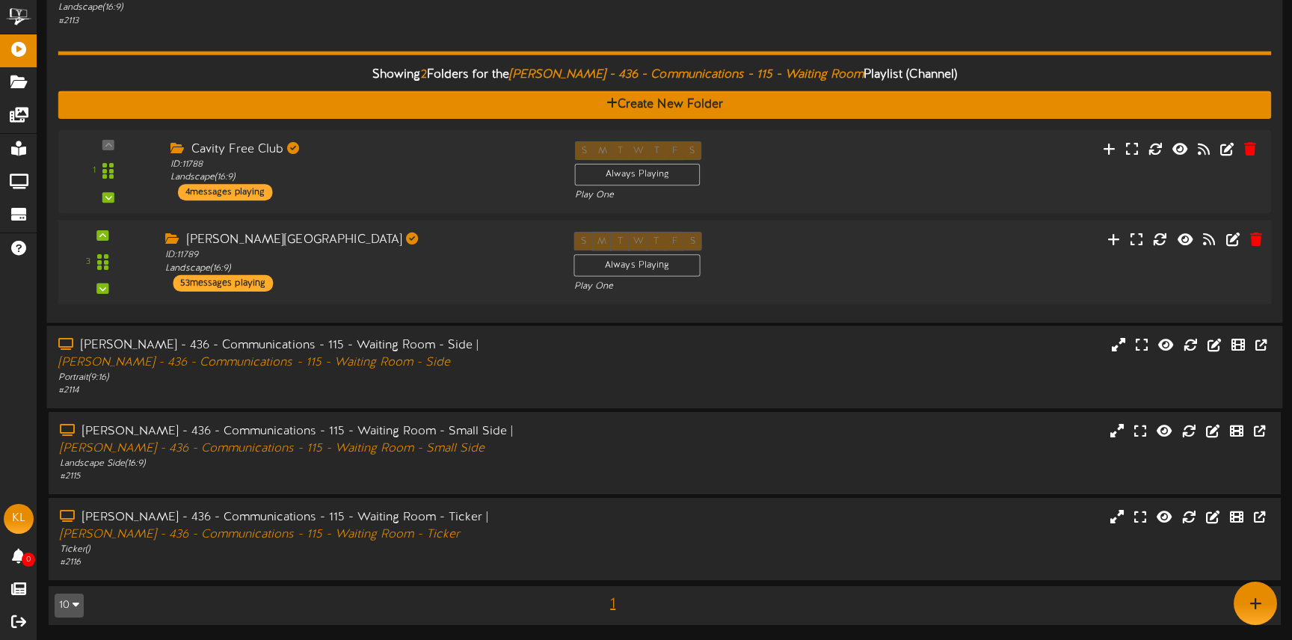
click at [584, 368] on div "[PERSON_NAME] - 436 - Communications - 115 - Waiting Room - Side | [PERSON_NAME…" at bounding box center [665, 367] width 1236 height 60
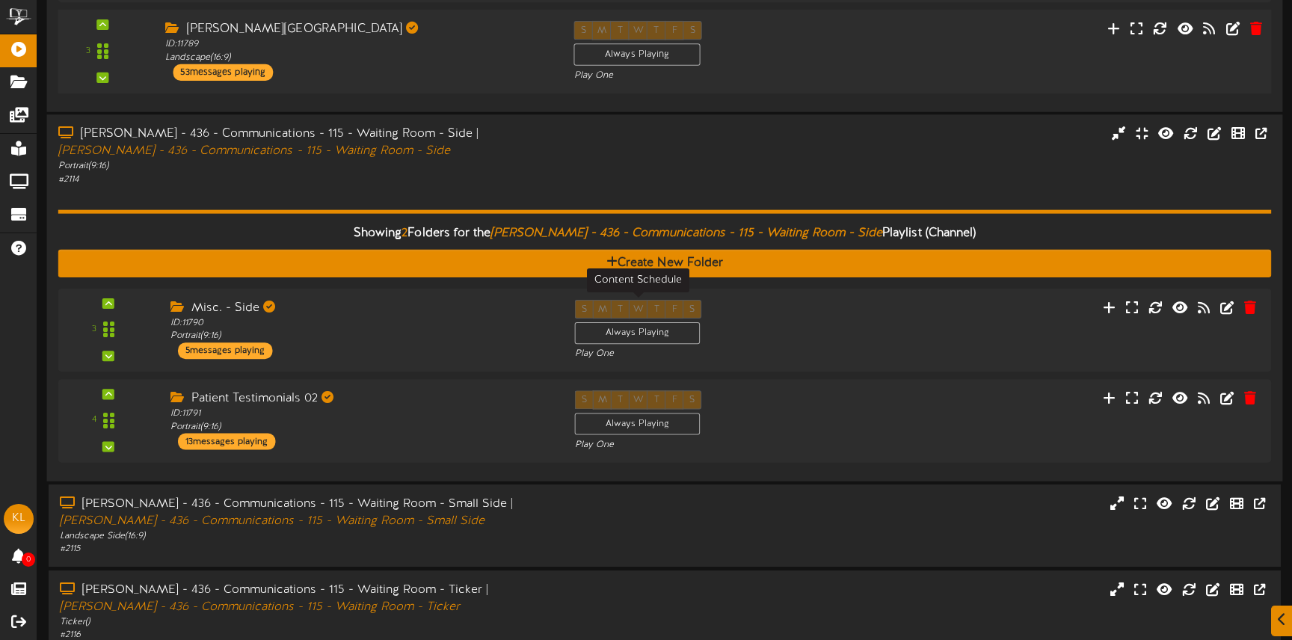
scroll to position [416, 0]
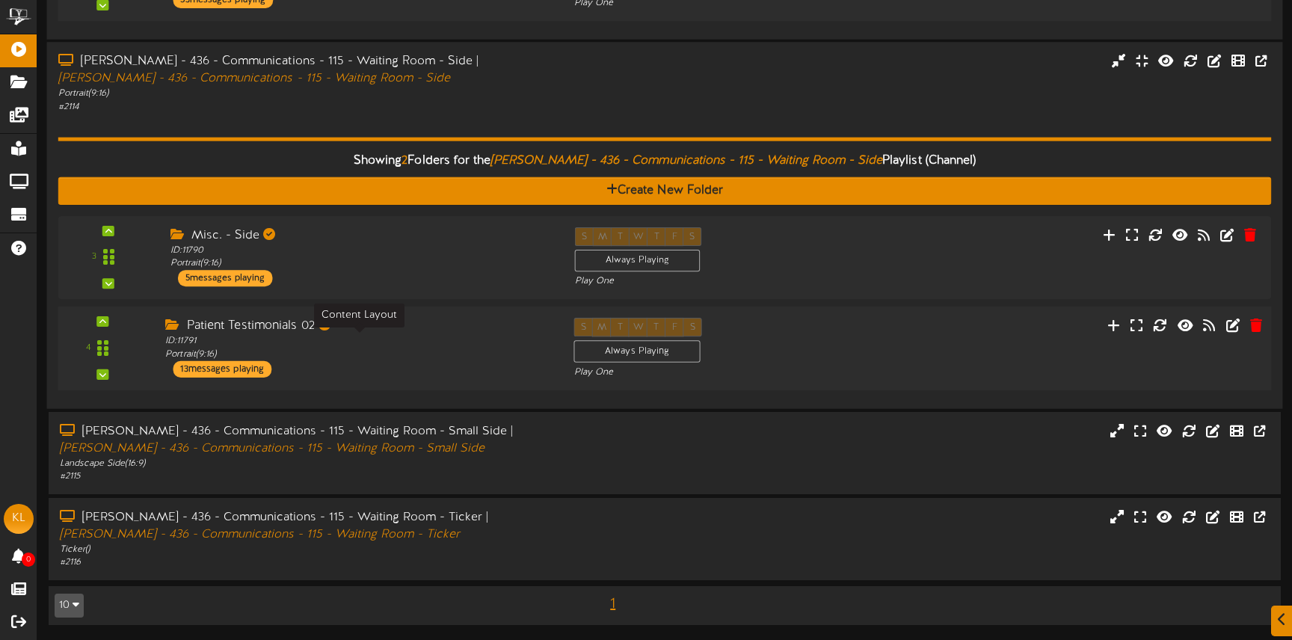
click at [363, 348] on div "ID: 11791 Portrait ( 9:16 )" at bounding box center [358, 348] width 386 height 26
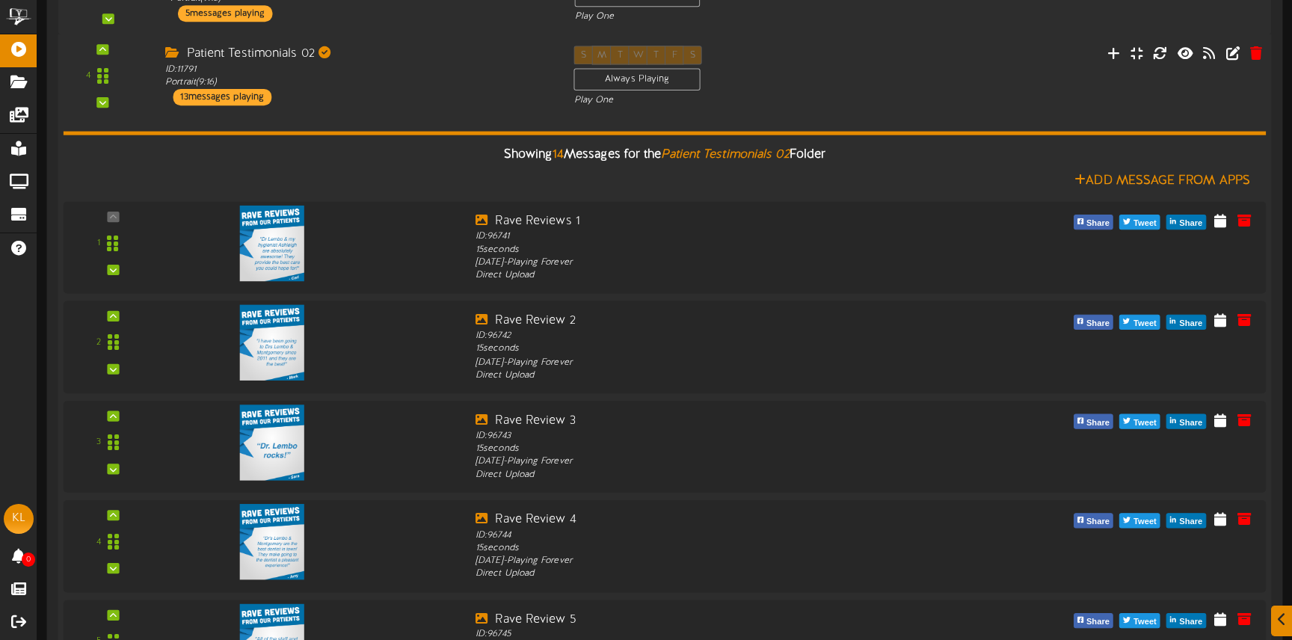
scroll to position [680, 0]
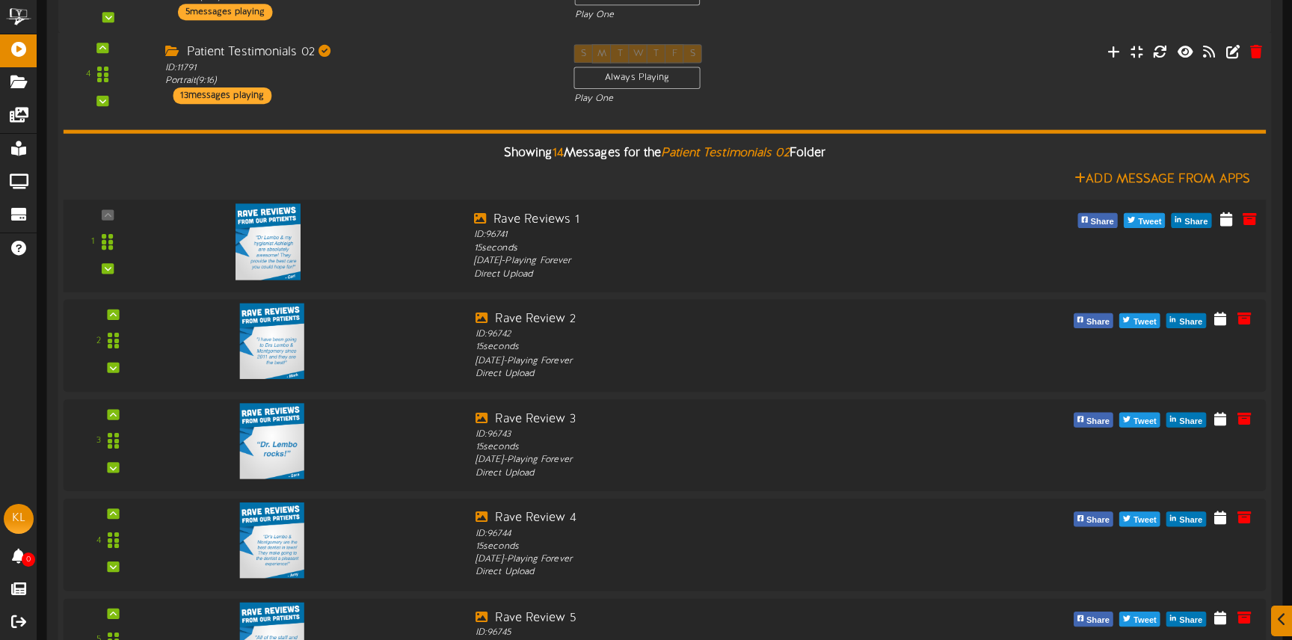
click at [277, 245] on img at bounding box center [269, 241] width 66 height 76
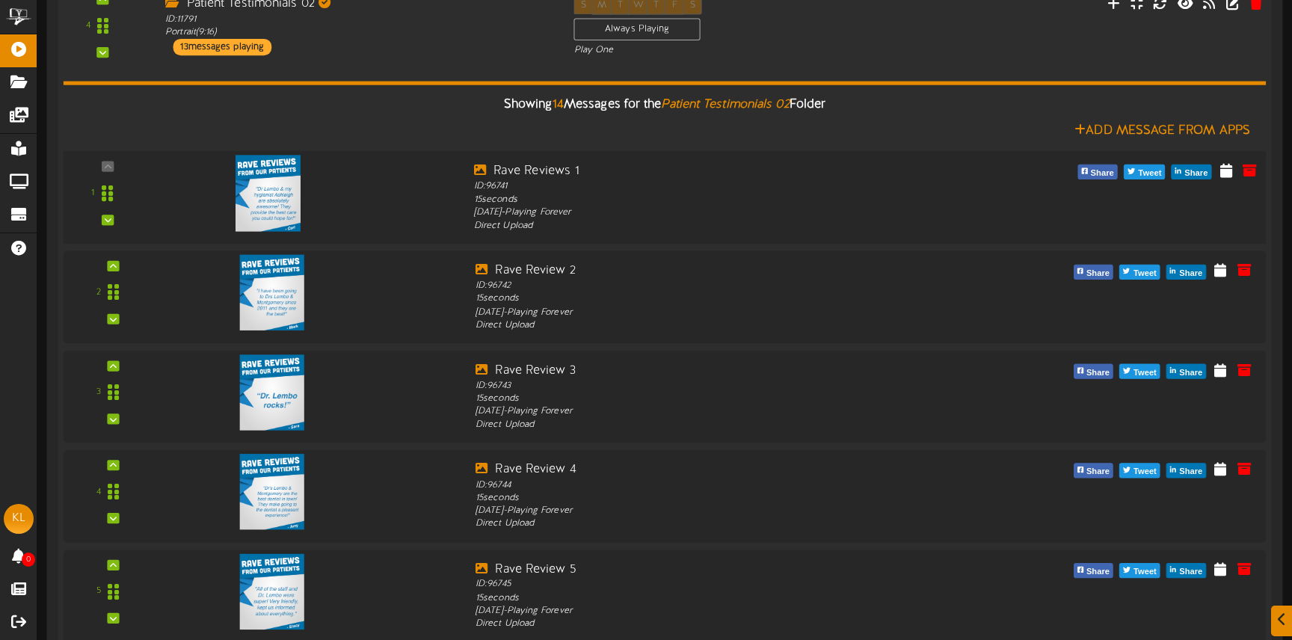
scroll to position [735, 0]
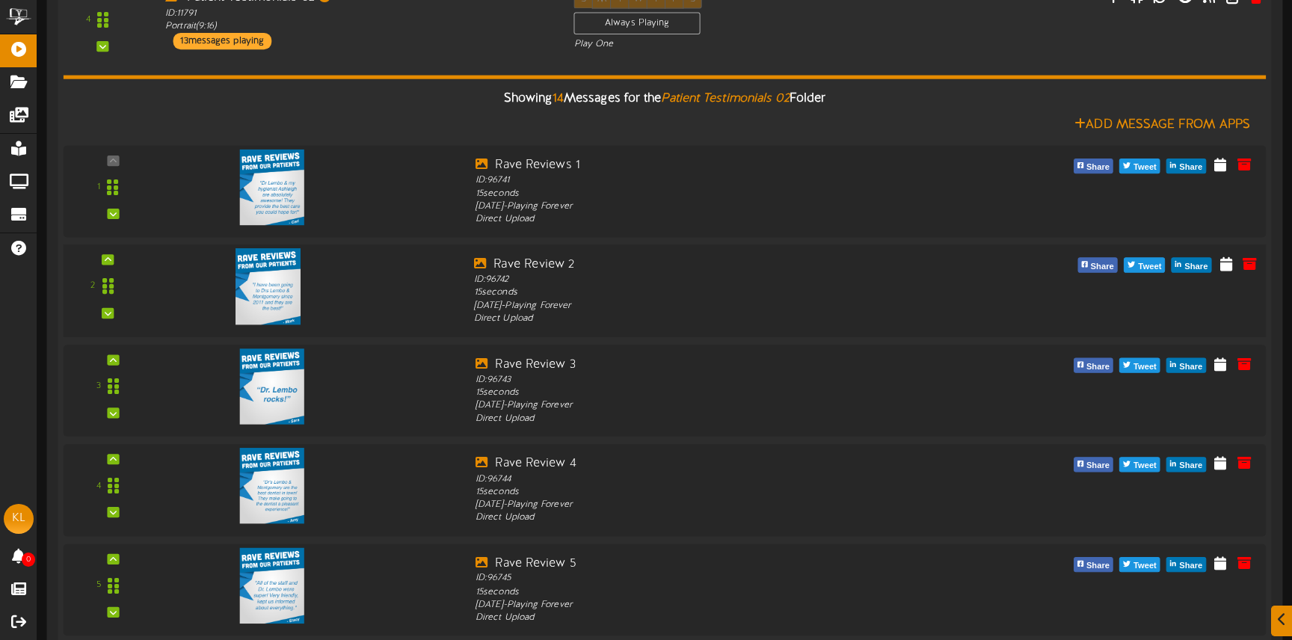
click at [293, 281] on img at bounding box center [269, 286] width 66 height 76
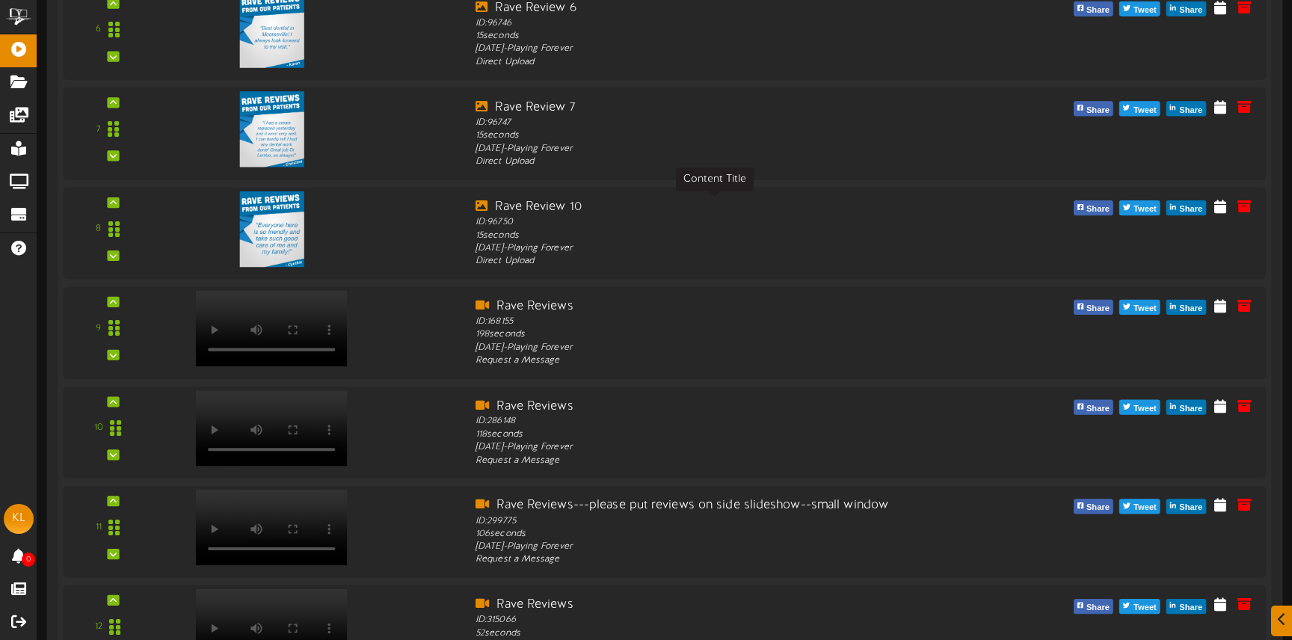
scroll to position [1409, 0]
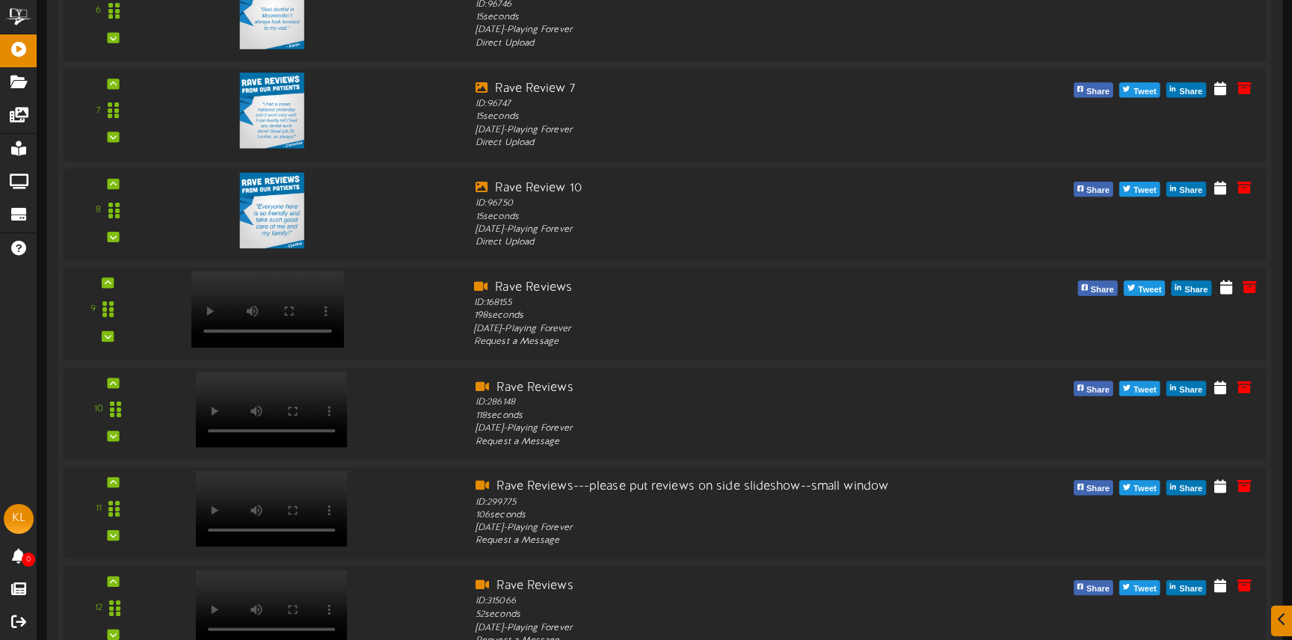
click at [394, 291] on div at bounding box center [311, 306] width 304 height 54
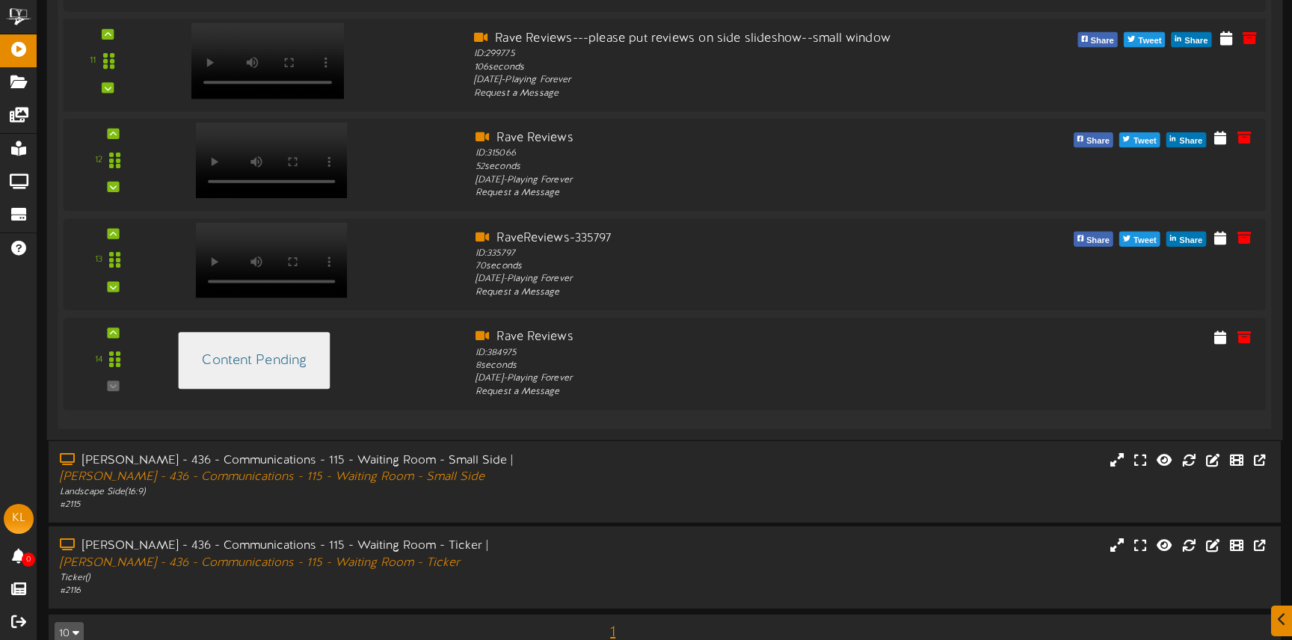
scroll to position [1885, 0]
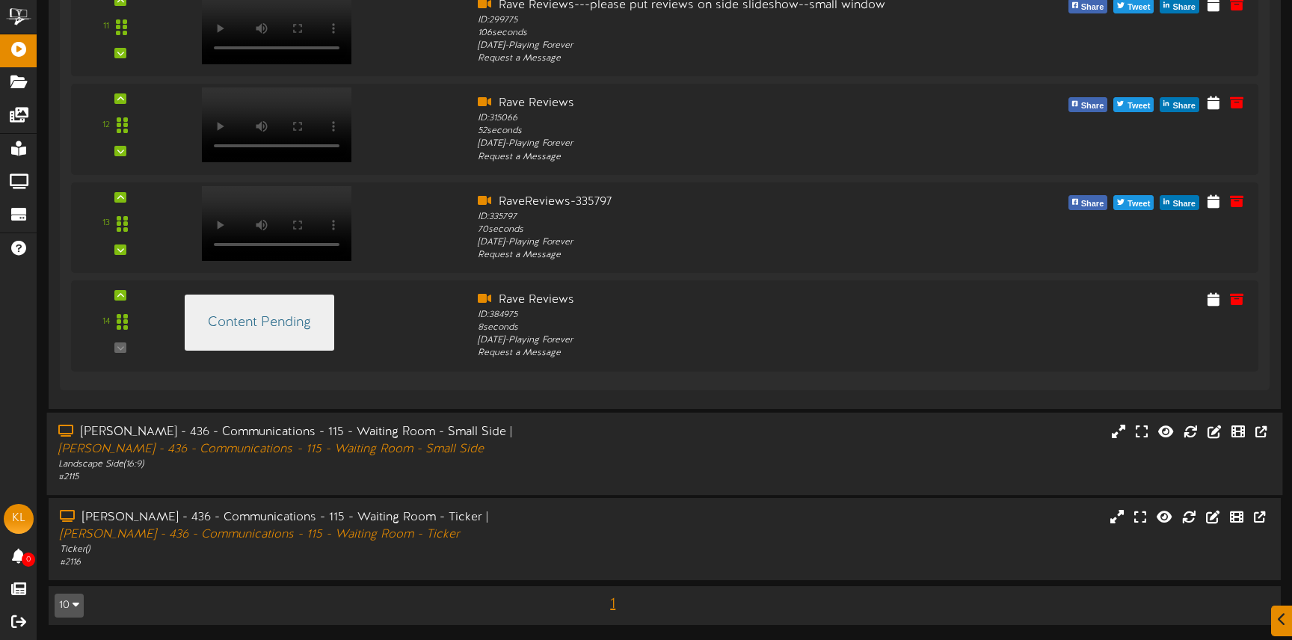
click at [562, 460] on div "[PERSON_NAME] - 436 - Communications - 115 - Waiting Room - Small Side | [PERSO…" at bounding box center [304, 453] width 515 height 60
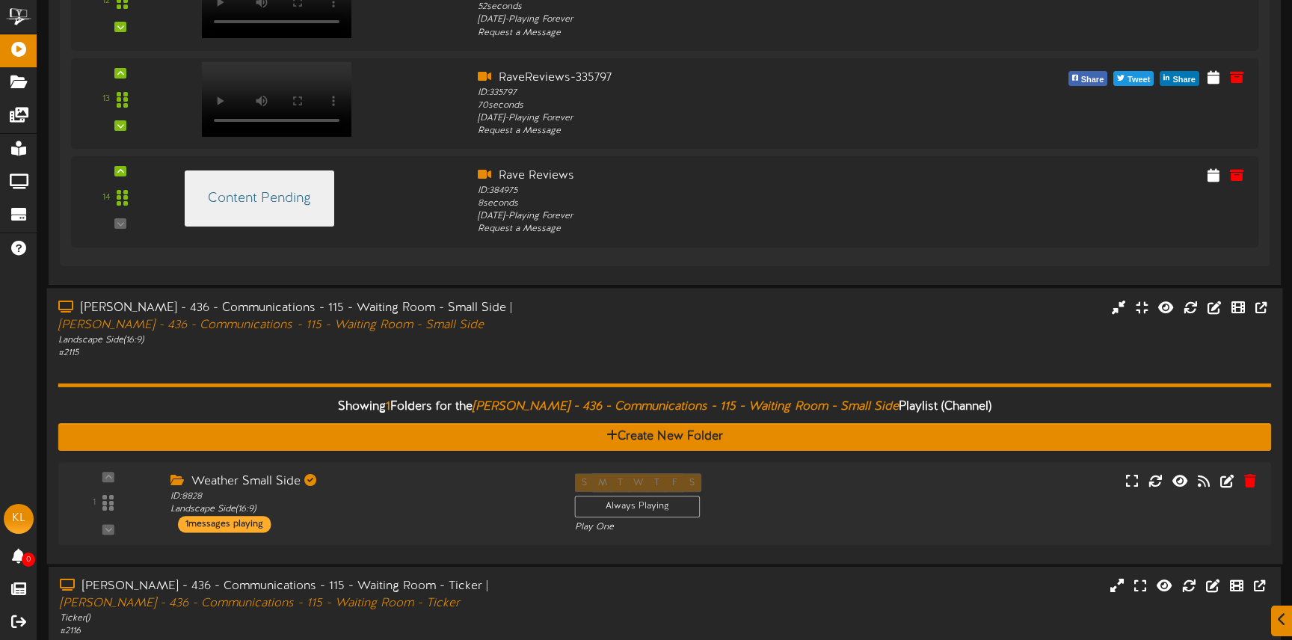
scroll to position [2078, 0]
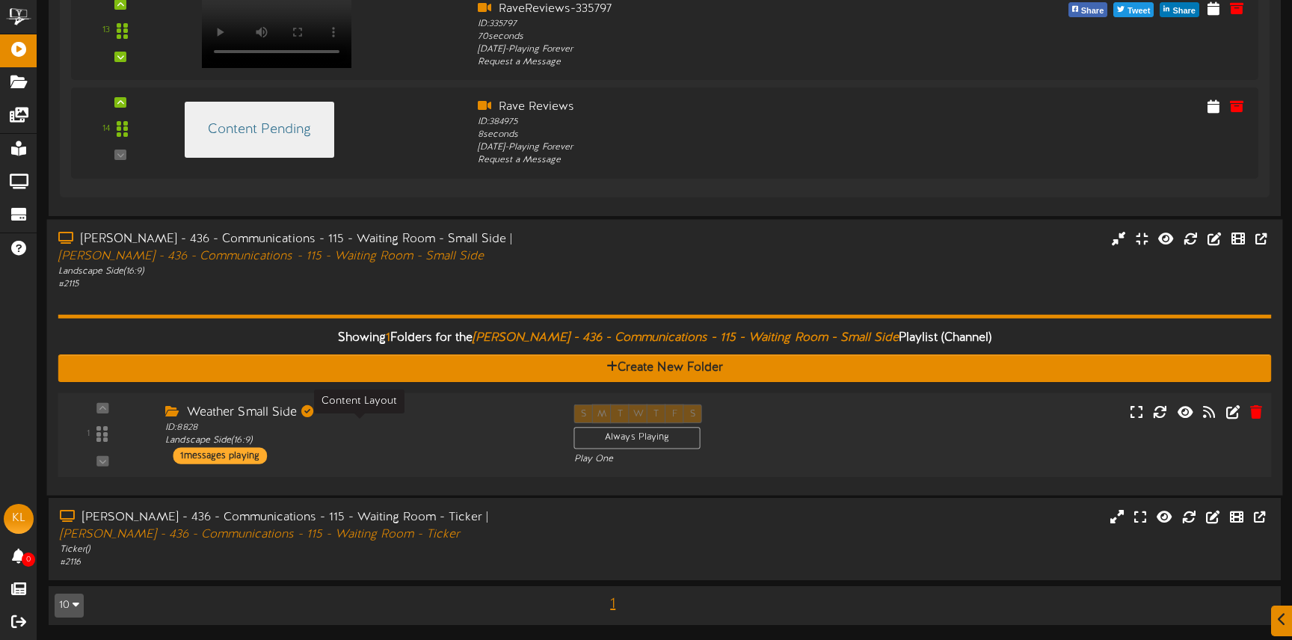
click at [381, 436] on div "ID: 8828 Landscape Side ( 16:9 )" at bounding box center [358, 434] width 386 height 26
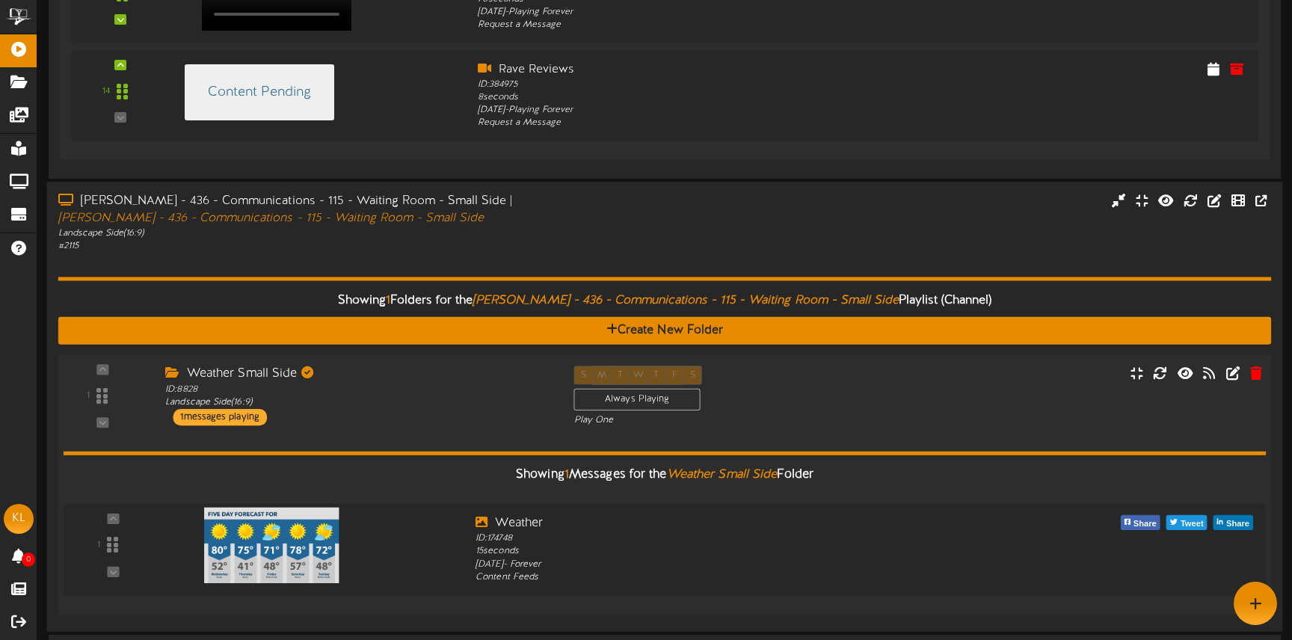
click at [395, 369] on div "Weather Small Side" at bounding box center [358, 373] width 386 height 17
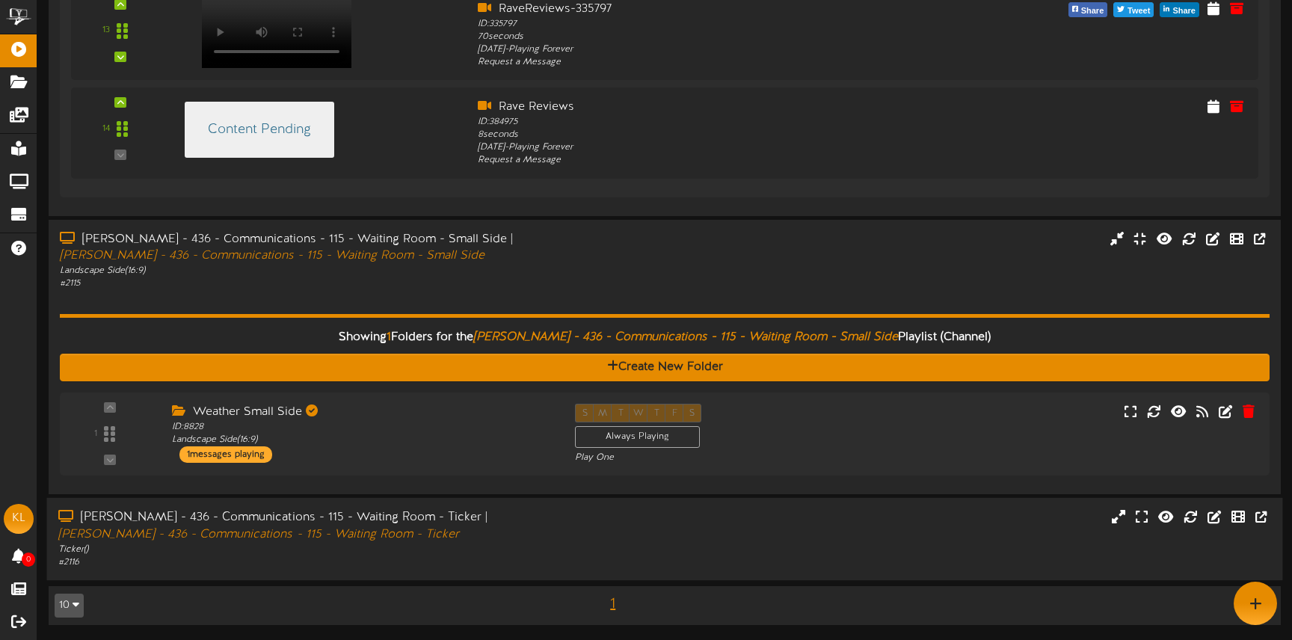
click at [562, 556] on div "[PERSON_NAME] - 436 - Communications - 115 - Waiting Room - Ticker | [PERSON_NA…" at bounding box center [665, 539] width 1236 height 60
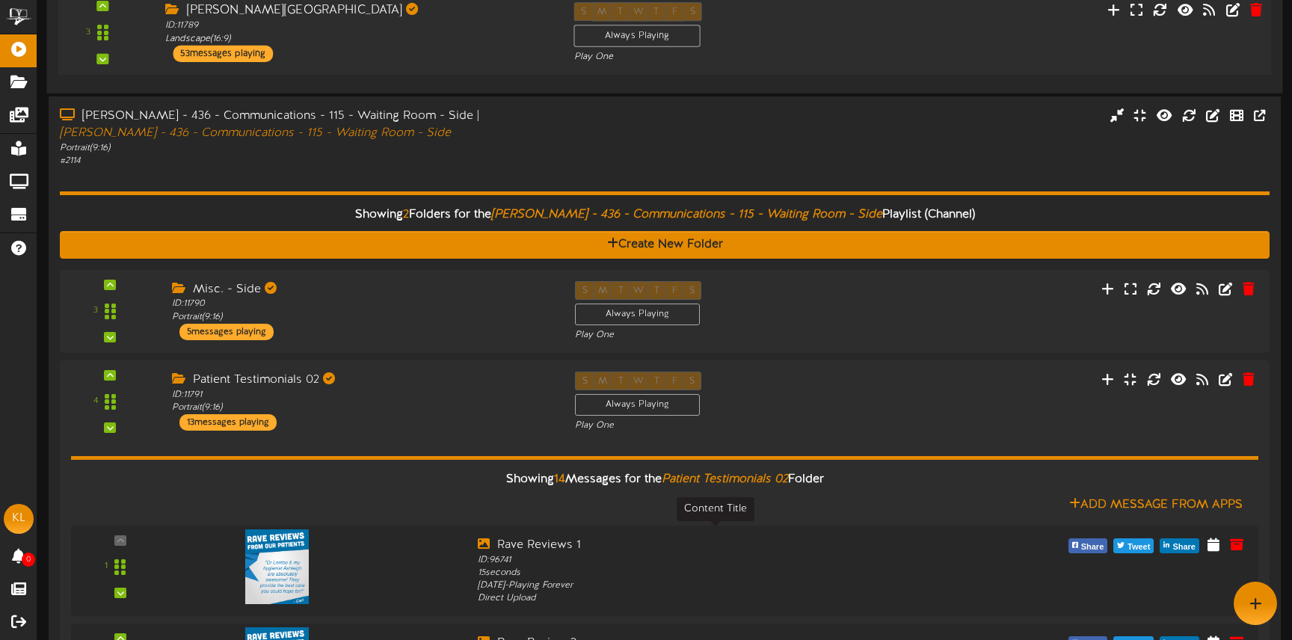
scroll to position [342, 0]
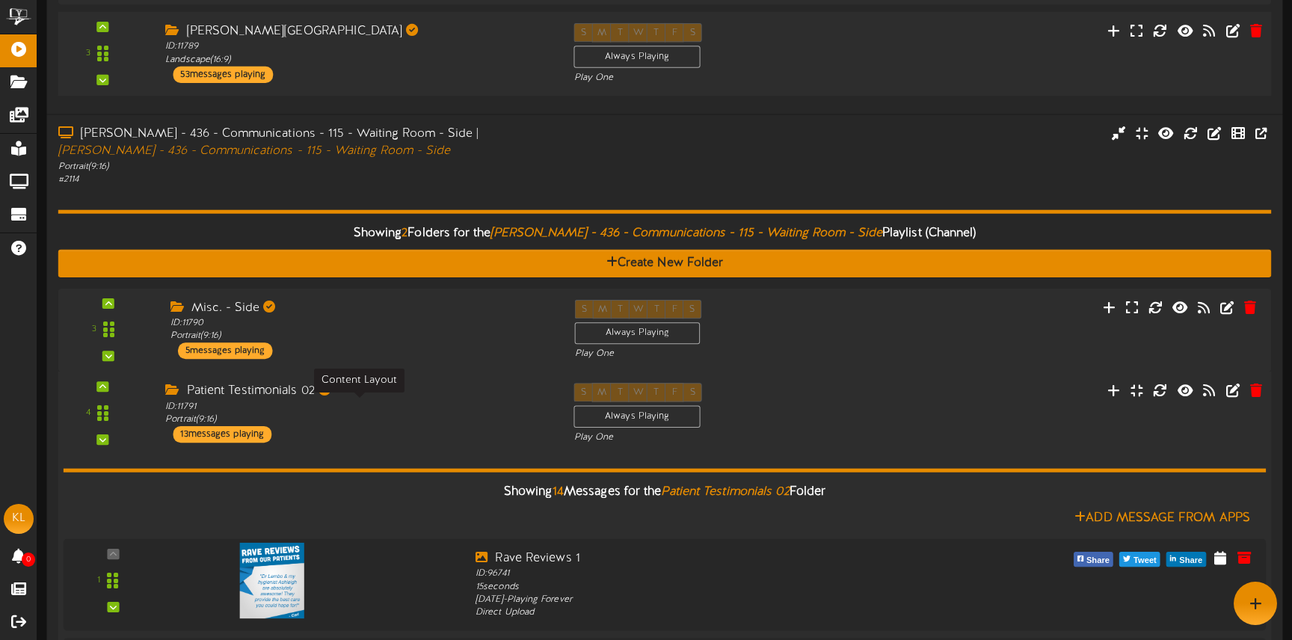
click at [408, 408] on div "ID: 11791 Portrait ( 9:16 )" at bounding box center [358, 413] width 386 height 26
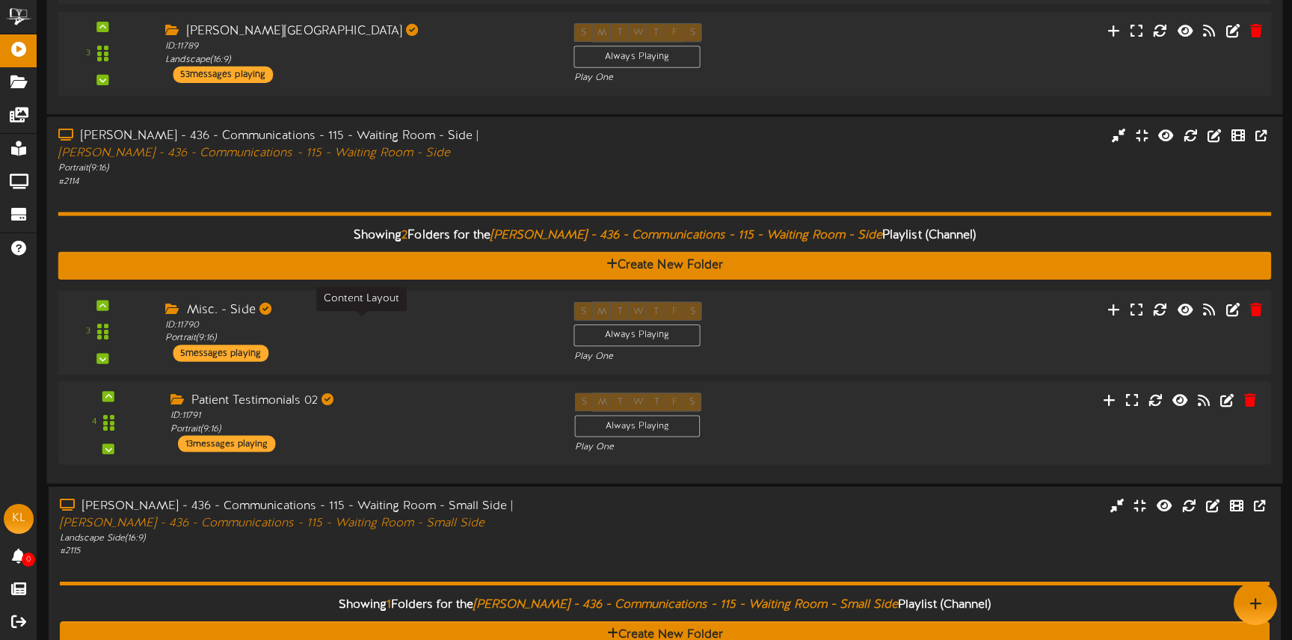
click at [376, 326] on div "ID: 11790 Portrait ( 9:16 )" at bounding box center [358, 332] width 386 height 26
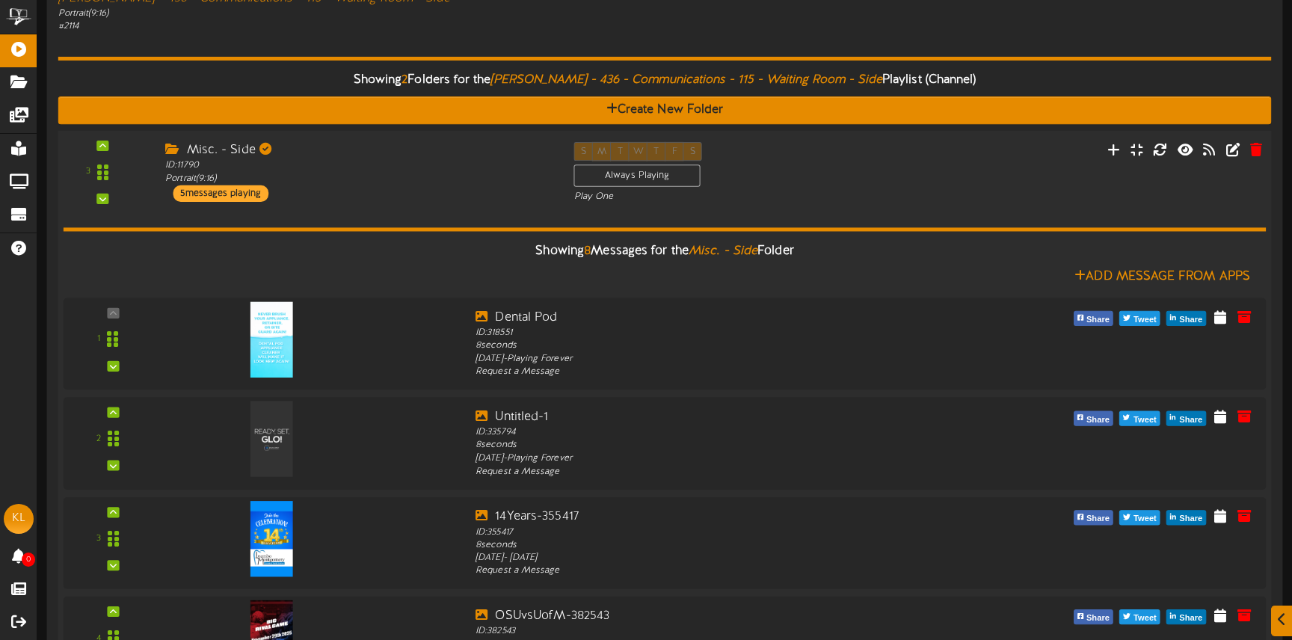
scroll to position [501, 0]
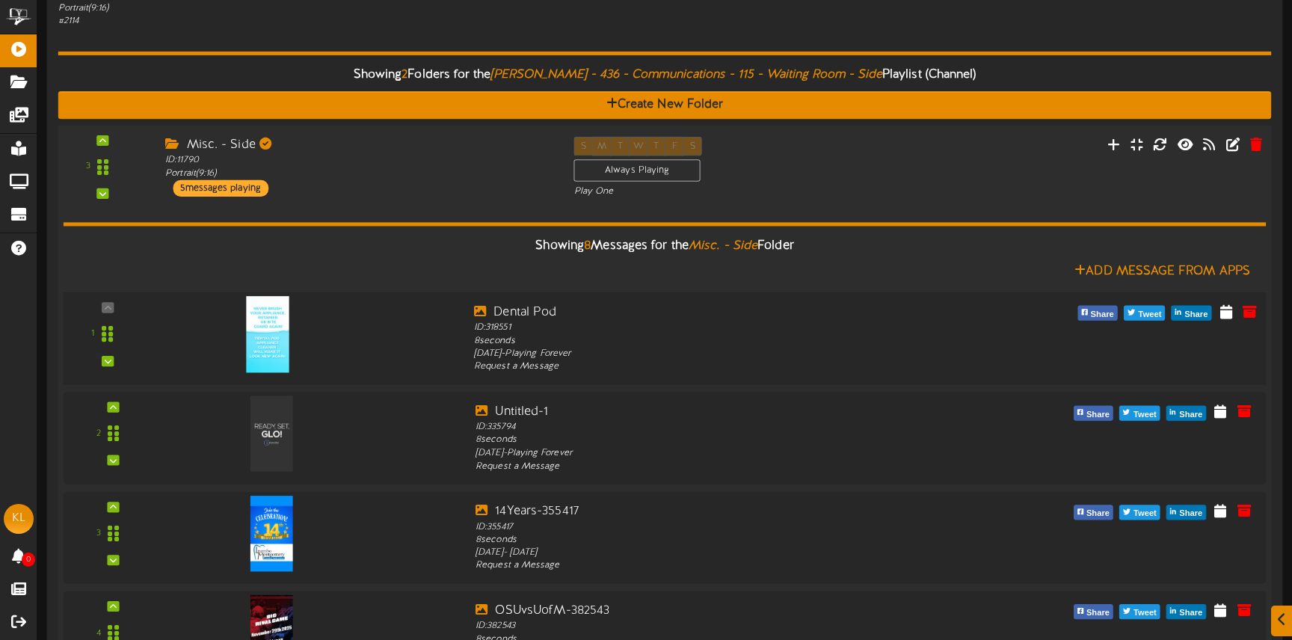
click at [262, 338] on img at bounding box center [268, 334] width 43 height 76
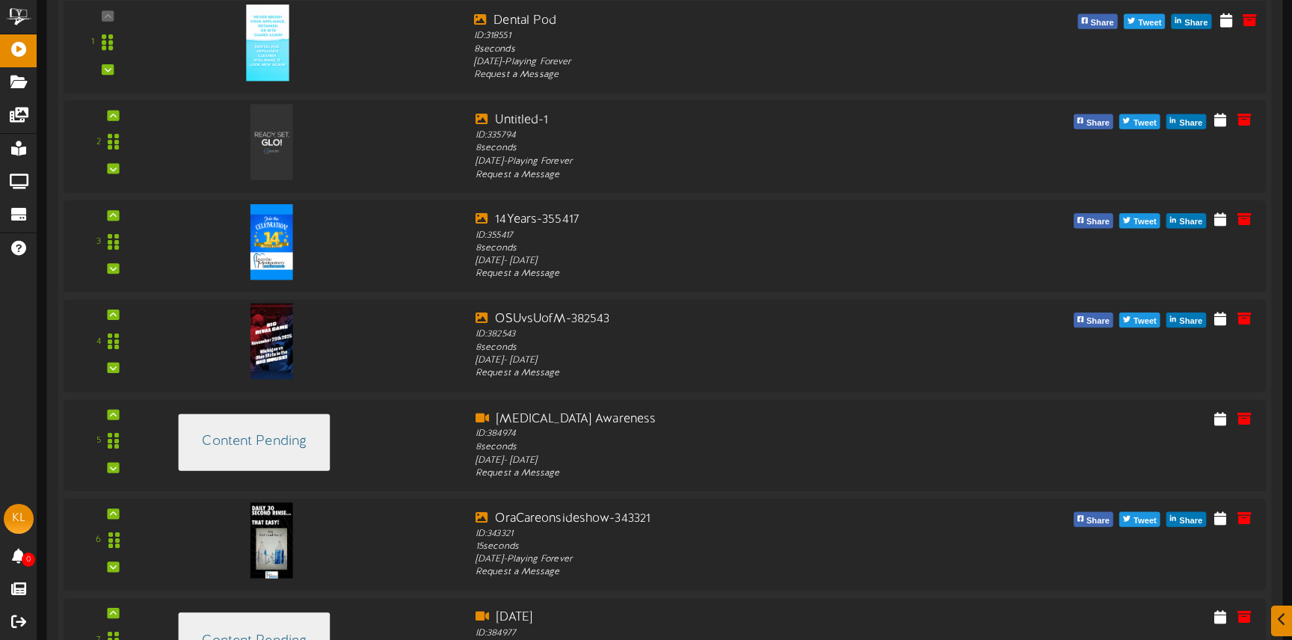
scroll to position [793, 0]
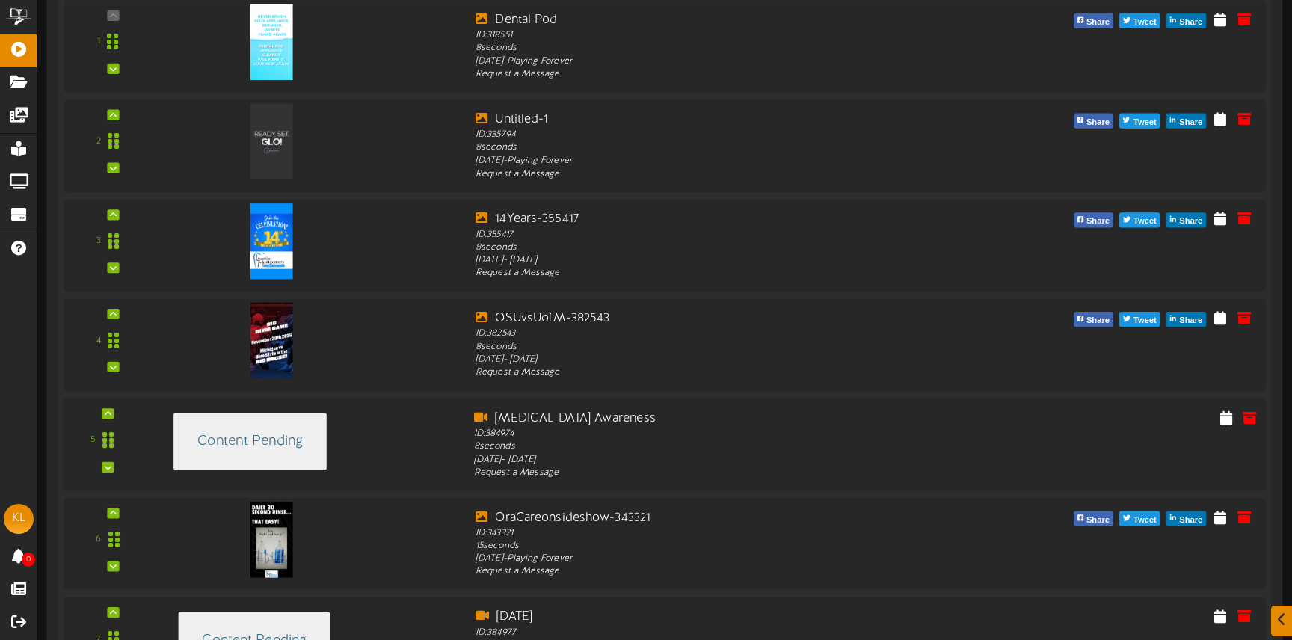
click at [300, 443] on h4 "Content Pending" at bounding box center [249, 441] width 105 height 15
click at [461, 428] on div "Content Pending" at bounding box center [311, 439] width 304 height 61
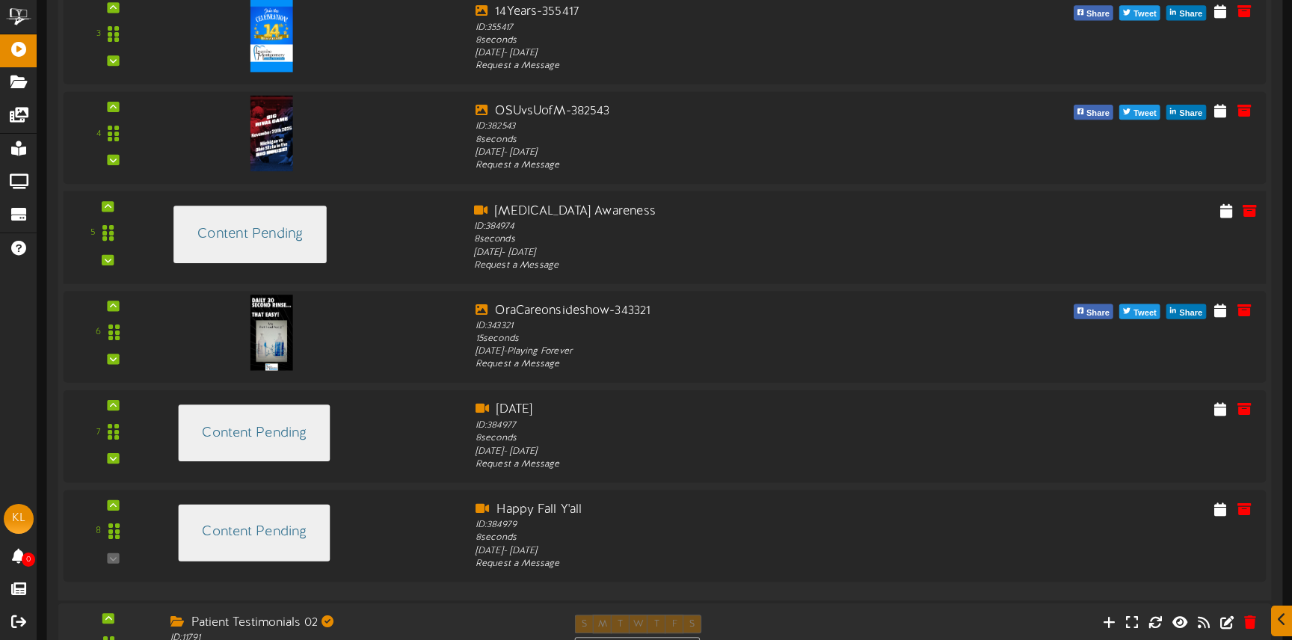
scroll to position [1005, 0]
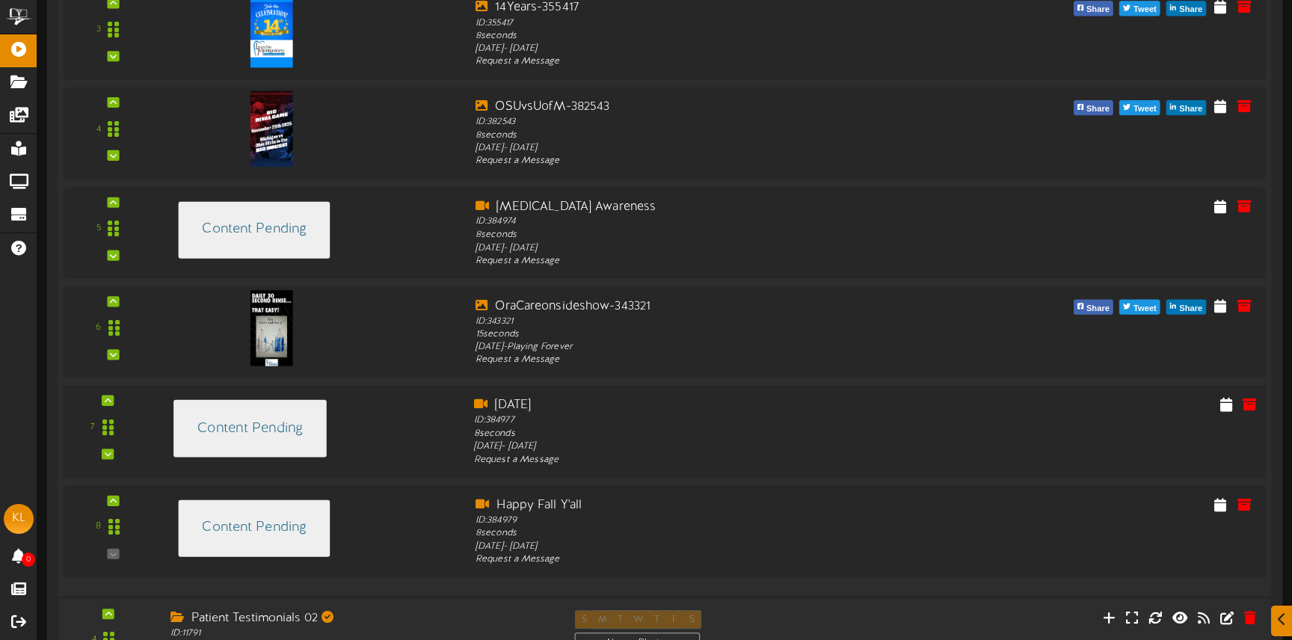
click at [310, 434] on div "Content Pending" at bounding box center [249, 429] width 153 height 58
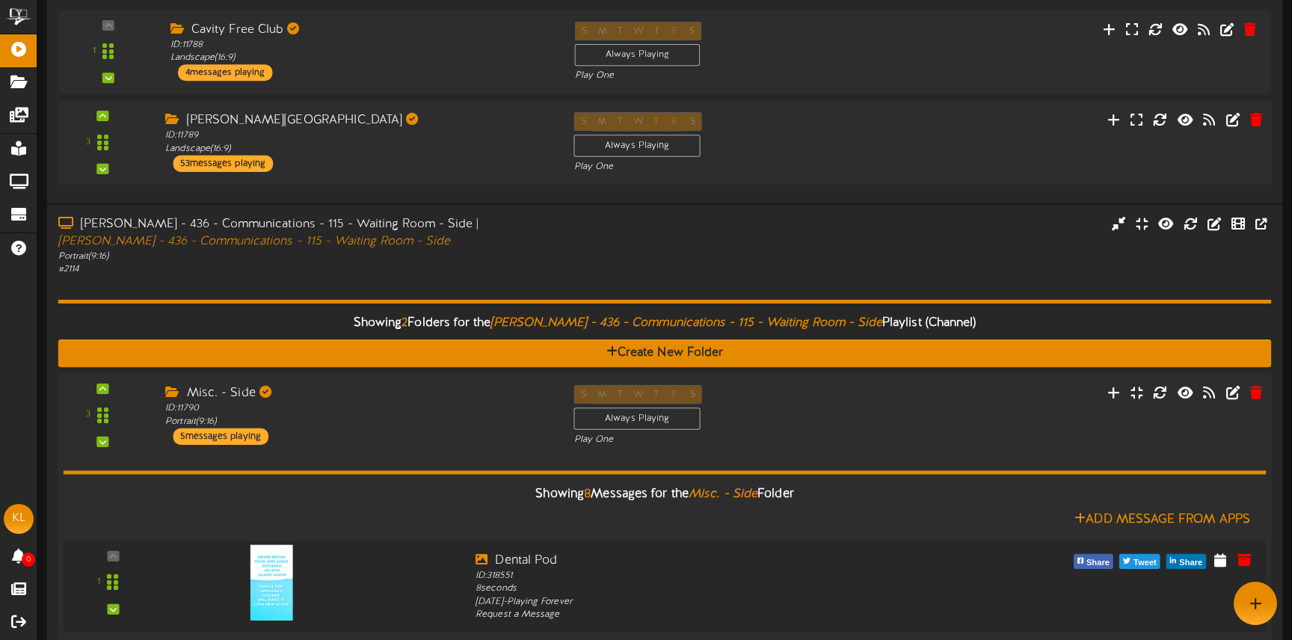
scroll to position [0, 0]
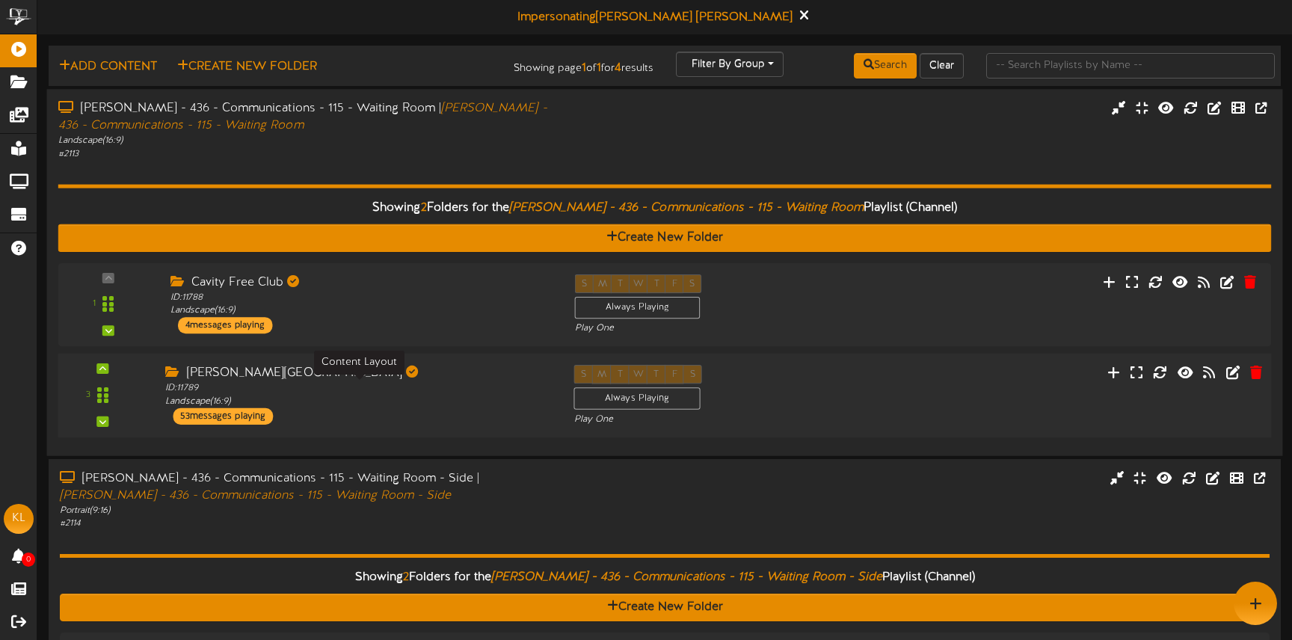
click at [372, 387] on div "ID: 11789 Landscape ( 16:9 )" at bounding box center [358, 395] width 386 height 26
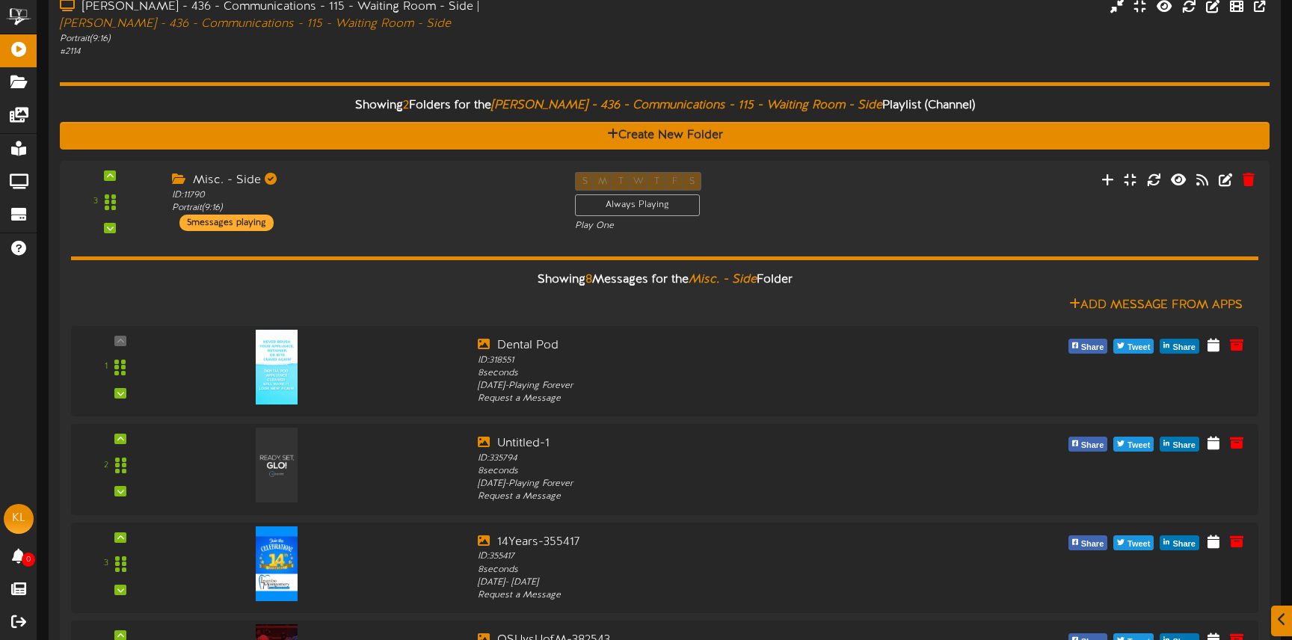
scroll to position [6325, 0]
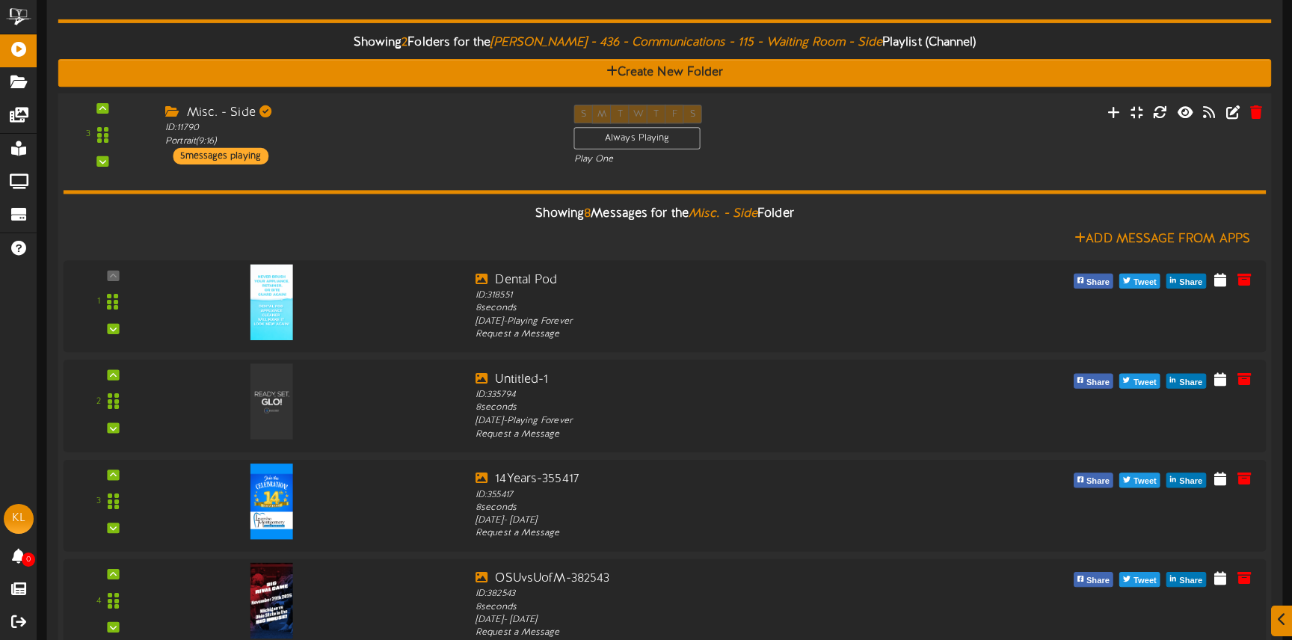
click at [390, 156] on div "Misc. - Side ID: 11790 Portrait ( 9:16 ) 5 messages playing" at bounding box center [358, 135] width 408 height 60
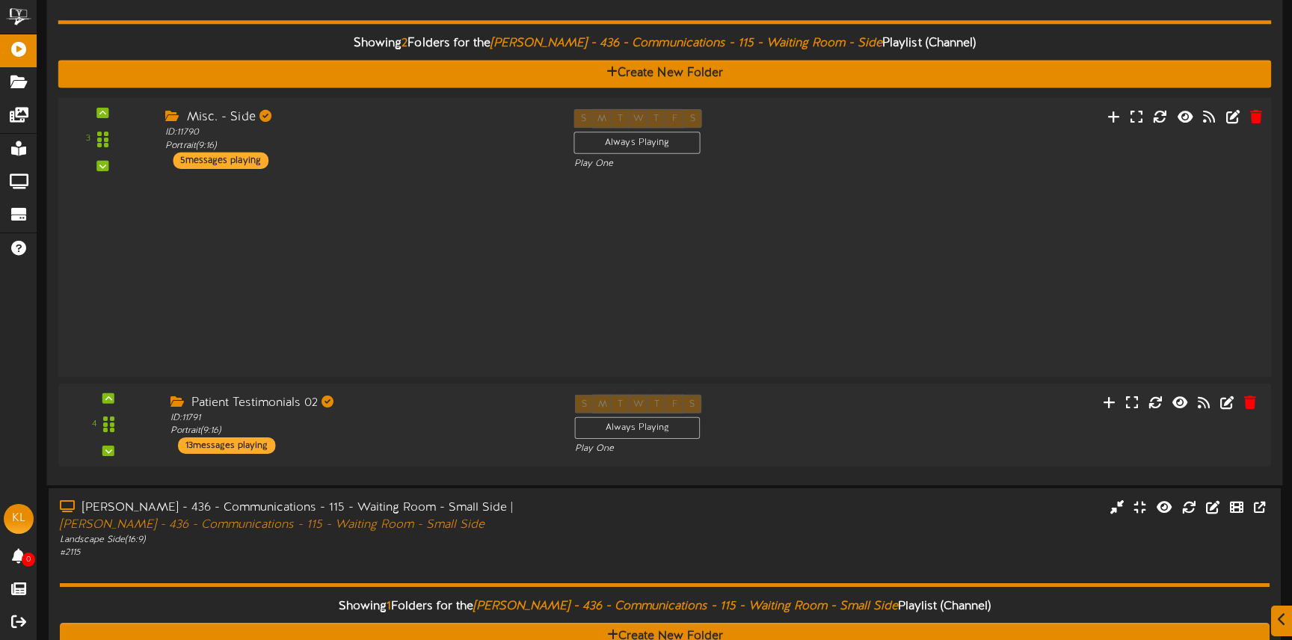
scroll to position [6326, 0]
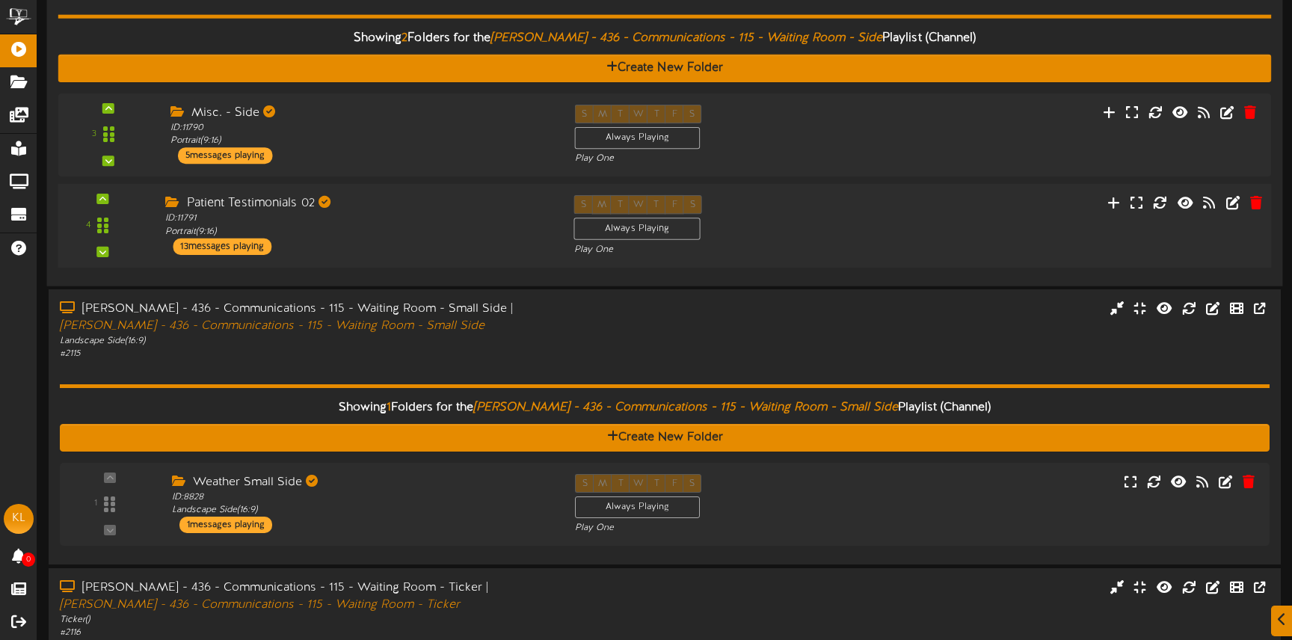
click at [396, 247] on div "Patient Testimonials 02 ID: 11791 Portrait ( 9:16 ) 13 messages playing" at bounding box center [358, 225] width 408 height 60
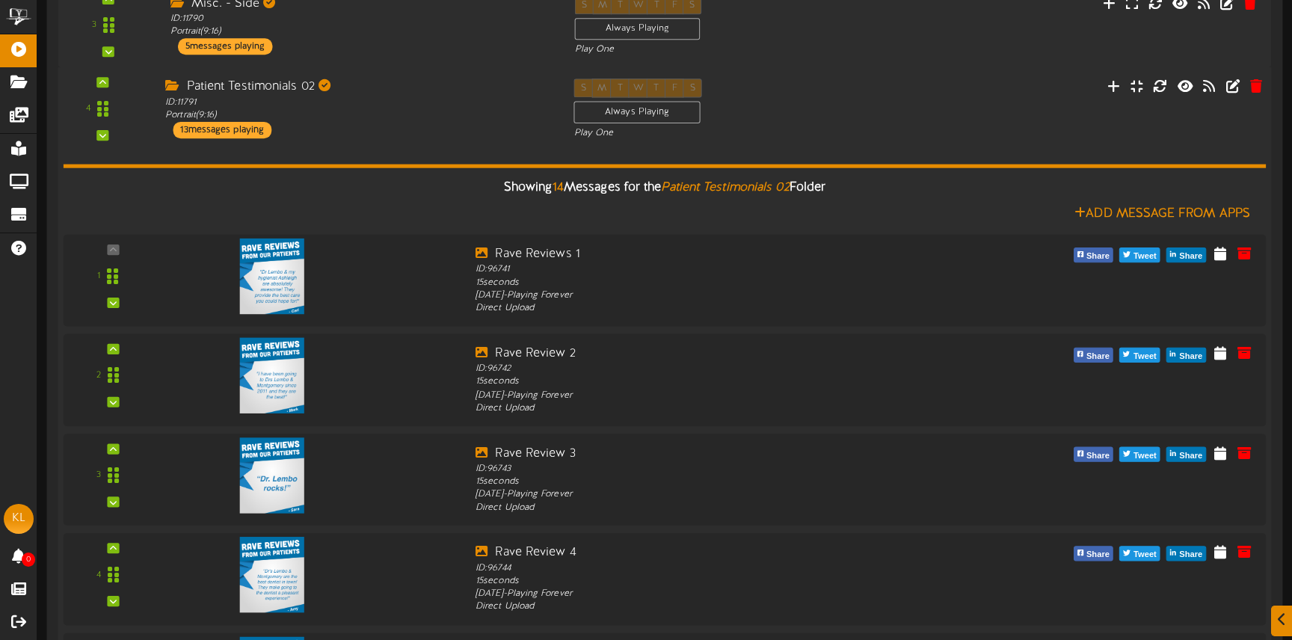
scroll to position [6444, 0]
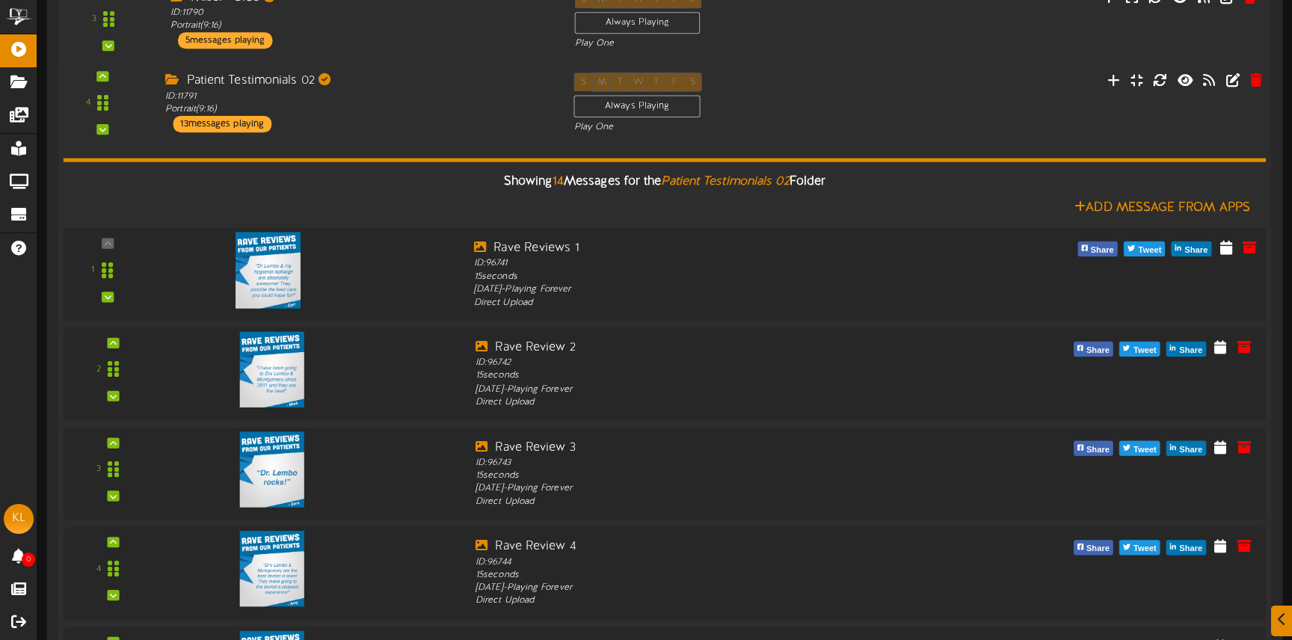
click at [286, 270] on img at bounding box center [269, 270] width 66 height 76
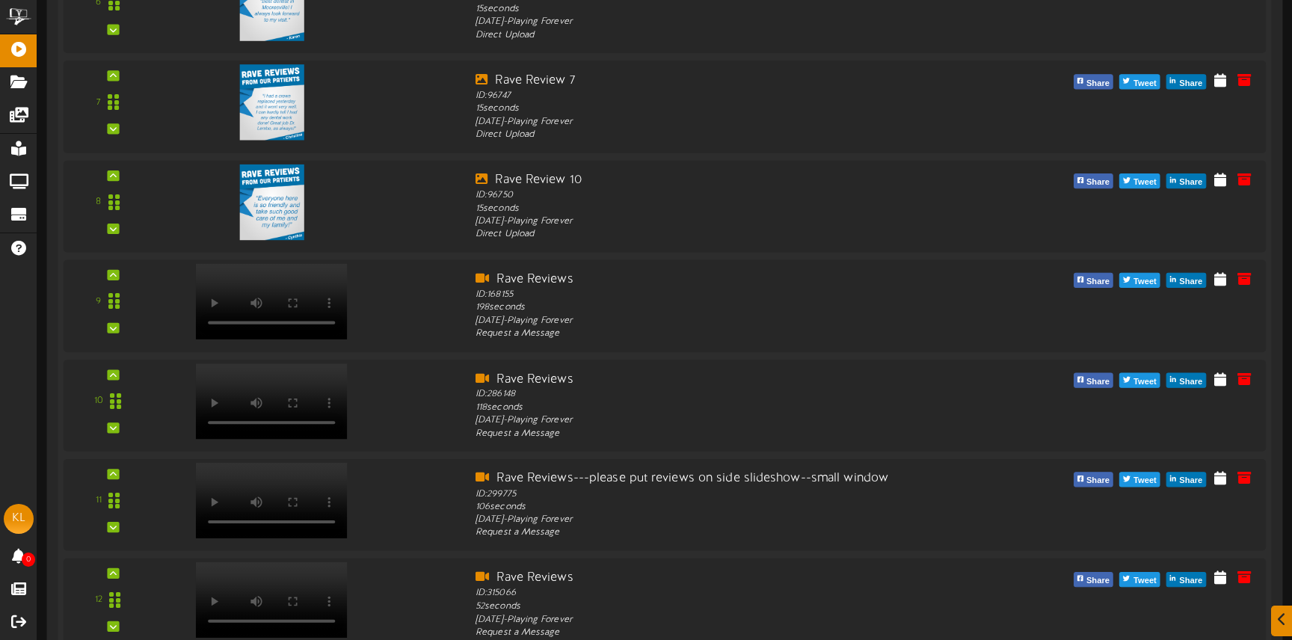
scroll to position [7246, 0]
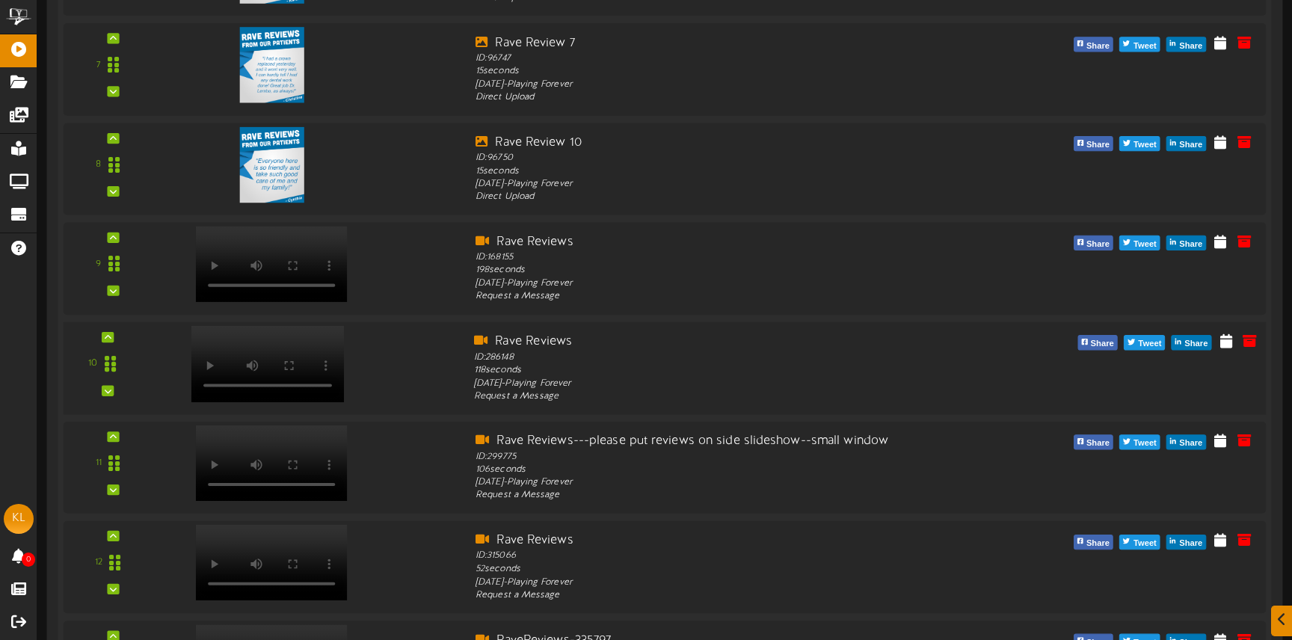
click at [342, 370] on div at bounding box center [267, 348] width 176 height 76
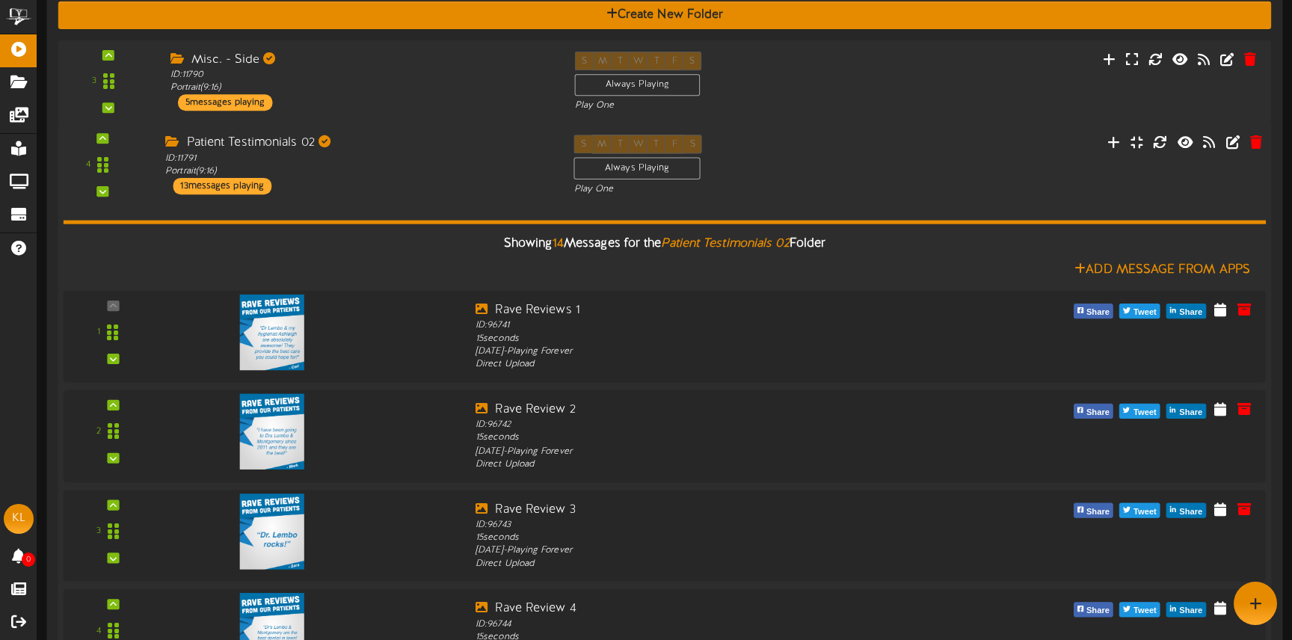
scroll to position [6308, 0]
